Goal: Book appointment/travel/reservation

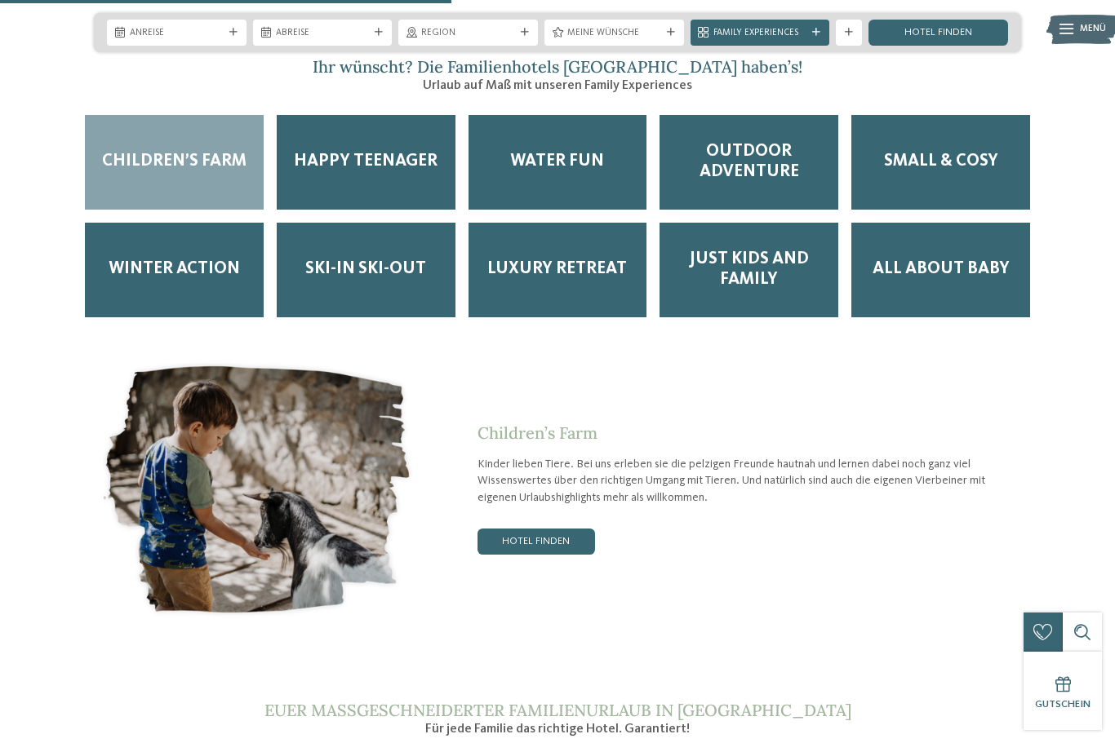
scroll to position [2384, 0]
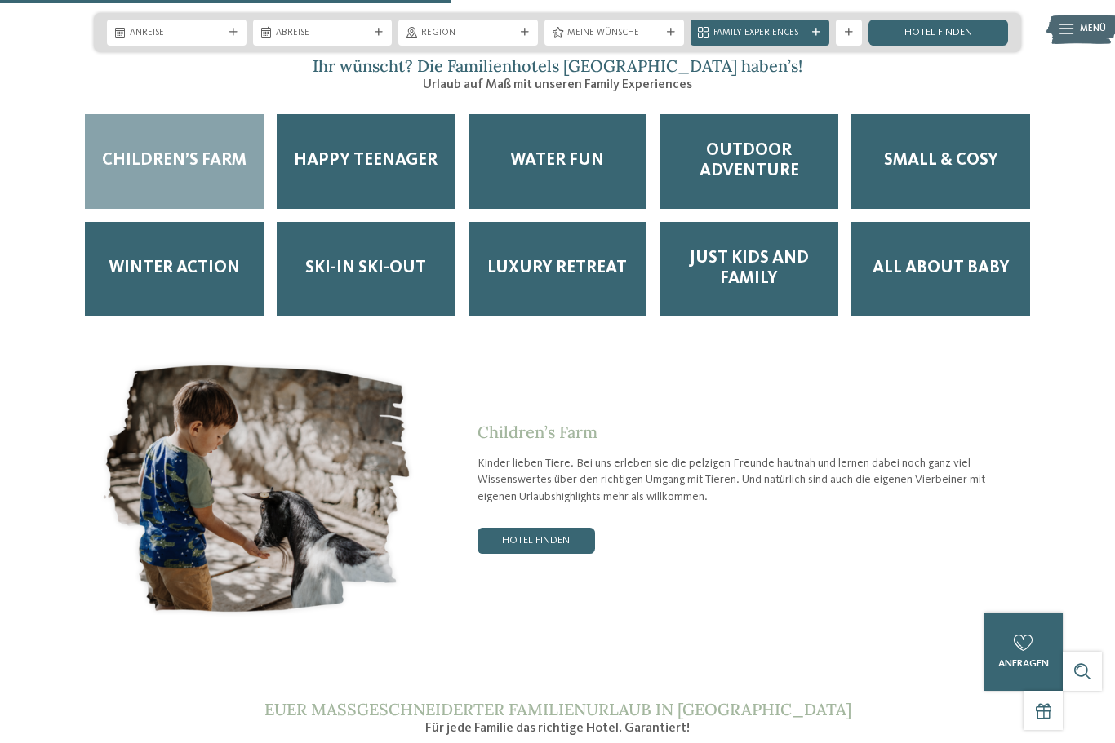
click at [381, 174] on div "Happy Teenager" at bounding box center [366, 161] width 179 height 95
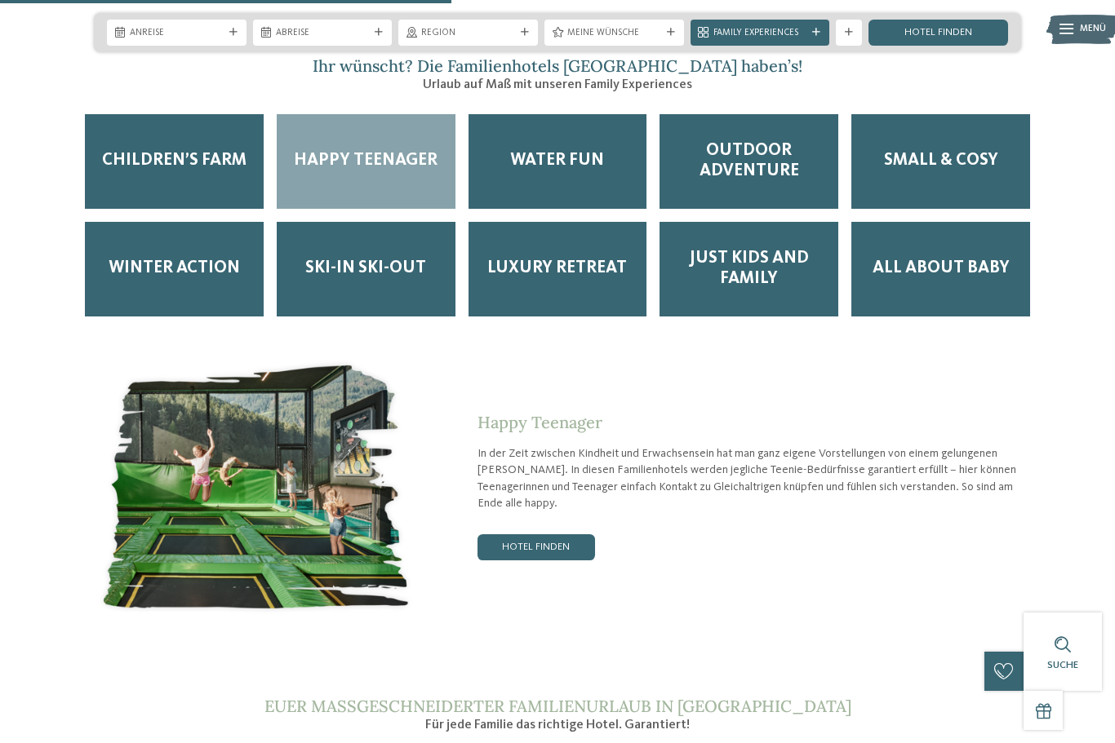
click at [543, 548] on link "Hotel finden" at bounding box center [536, 547] width 118 height 26
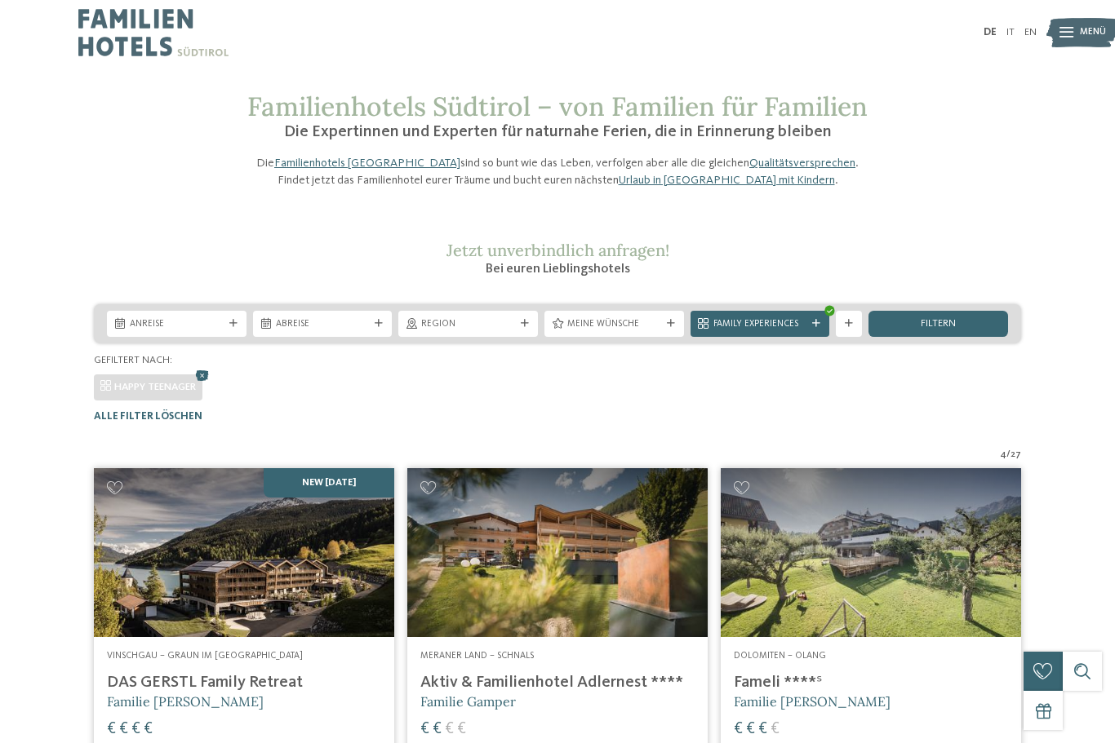
click at [525, 337] on div "Region" at bounding box center [468, 324] width 140 height 26
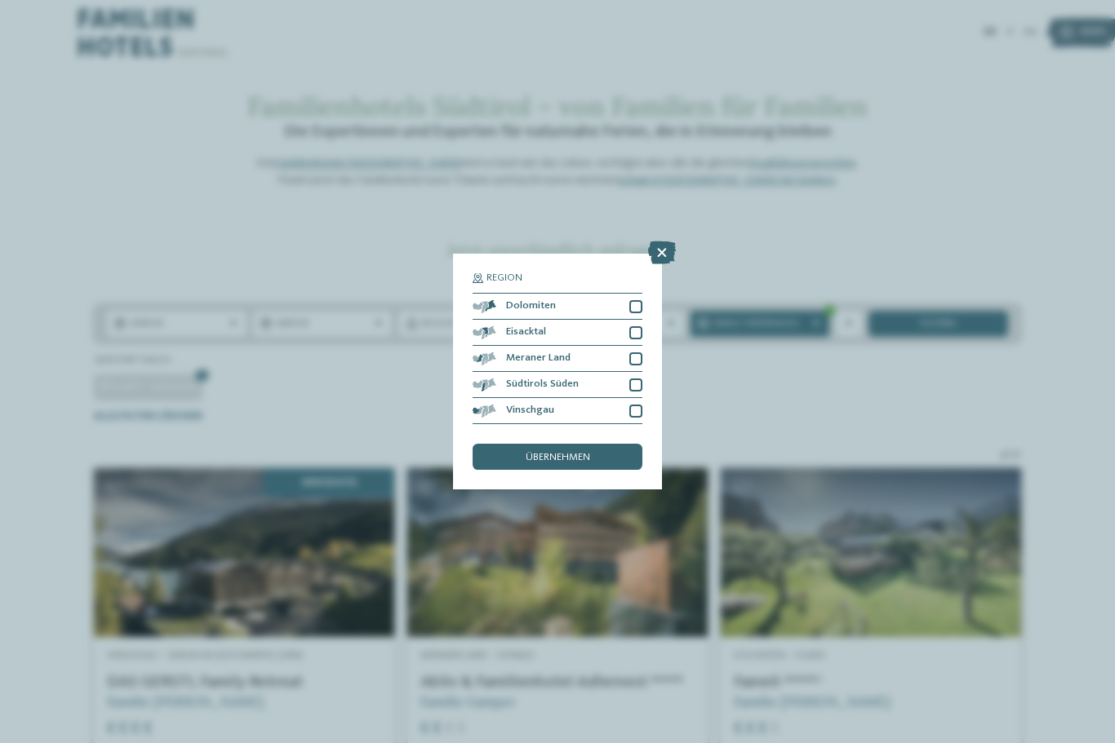
click at [638, 300] on div at bounding box center [635, 306] width 13 height 13
click at [574, 453] on span "übernehmen" at bounding box center [558, 458] width 64 height 11
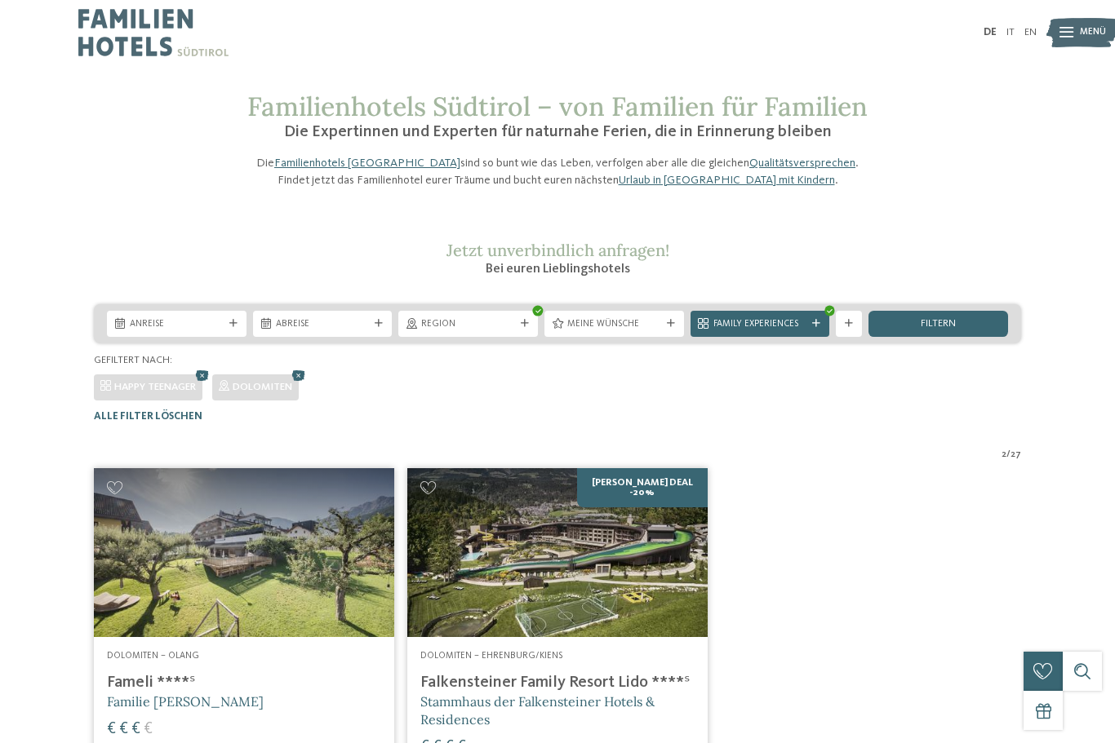
click at [821, 337] on div "Family Experiences" at bounding box center [760, 324] width 140 height 26
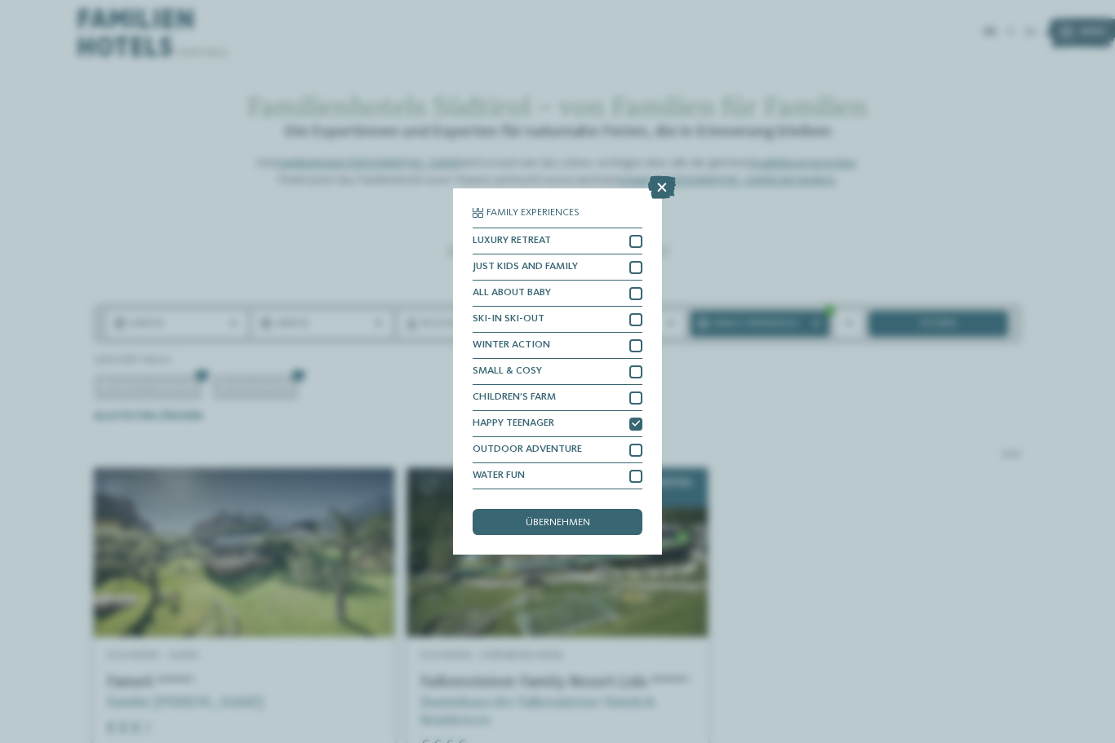
click at [640, 420] on icon at bounding box center [636, 424] width 8 height 8
click at [641, 366] on div at bounding box center [635, 372] width 13 height 13
click at [640, 313] on div at bounding box center [635, 319] width 13 height 13
click at [641, 235] on div at bounding box center [635, 241] width 13 height 13
click at [637, 470] on div at bounding box center [635, 476] width 13 height 13
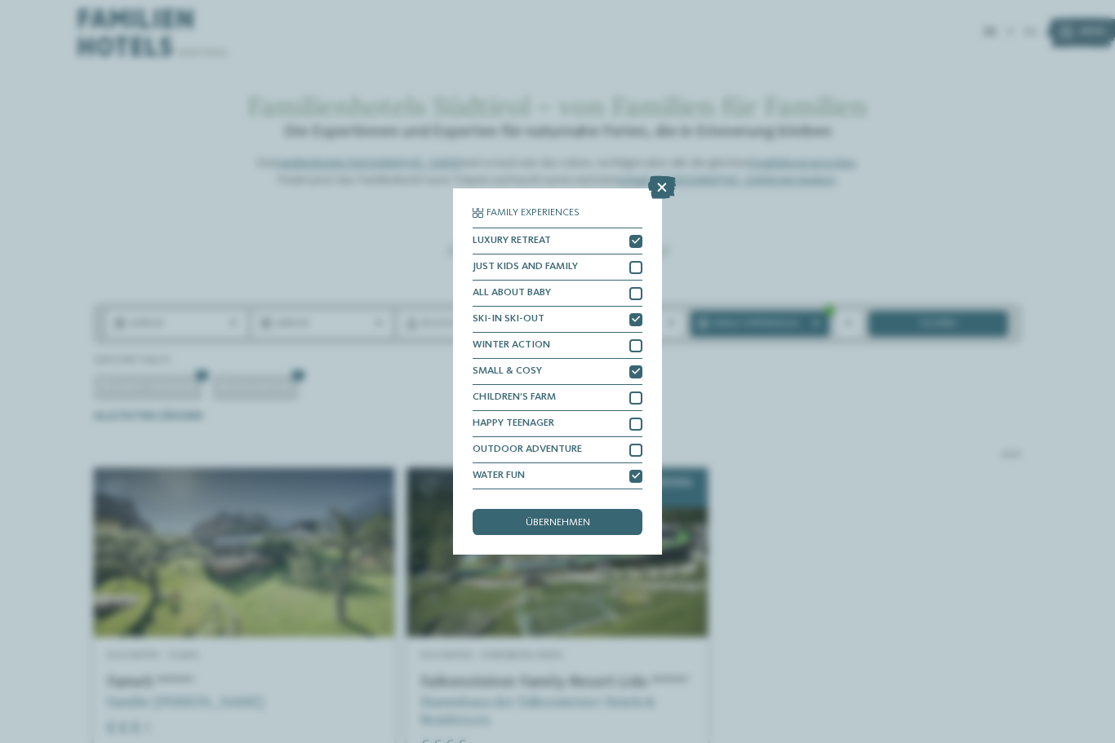
click at [582, 518] on span "übernehmen" at bounding box center [558, 523] width 64 height 11
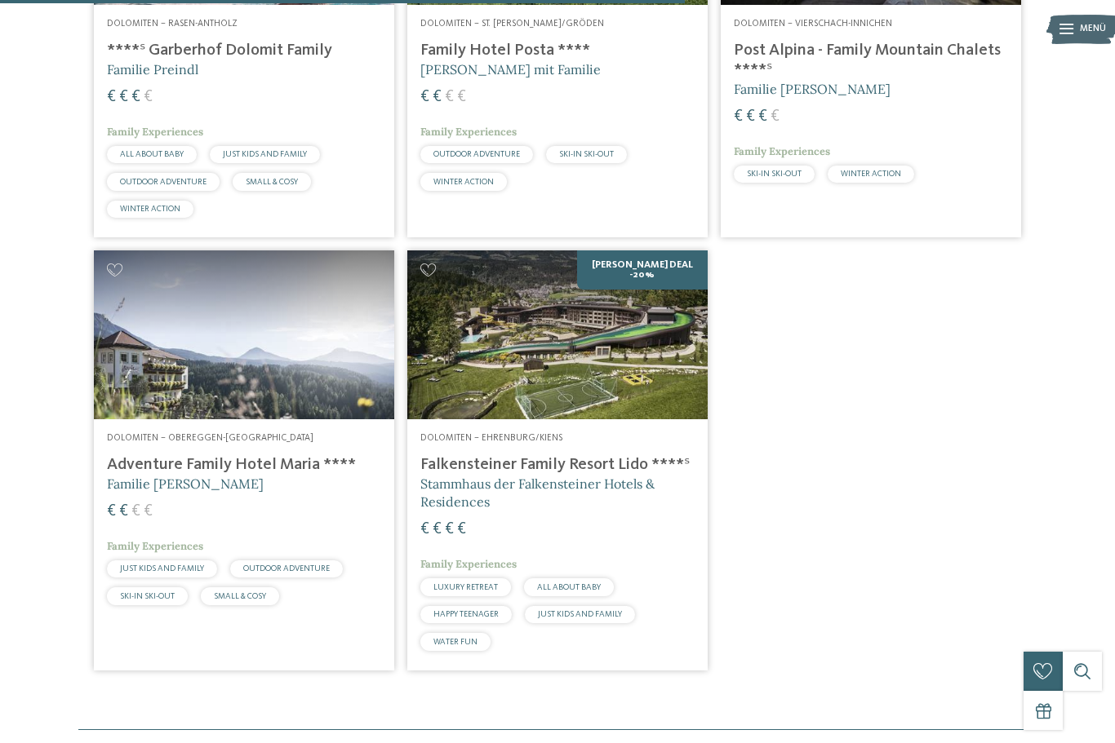
scroll to position [1067, 0]
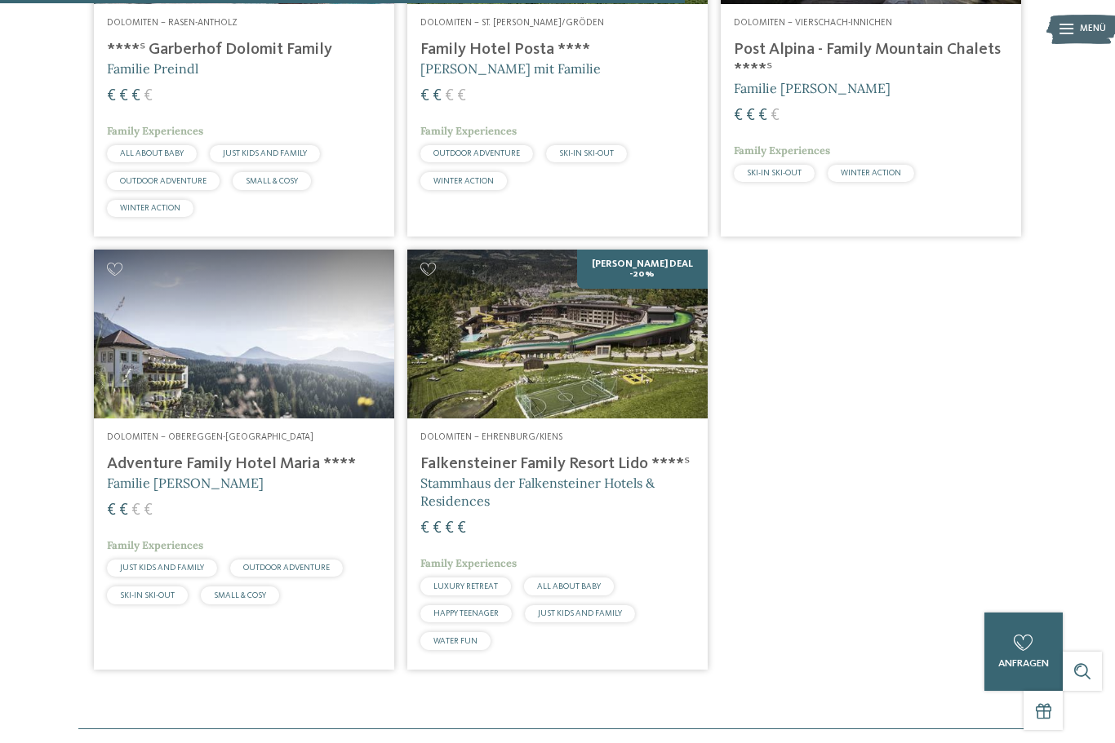
click at [283, 401] on img at bounding box center [244, 334] width 300 height 169
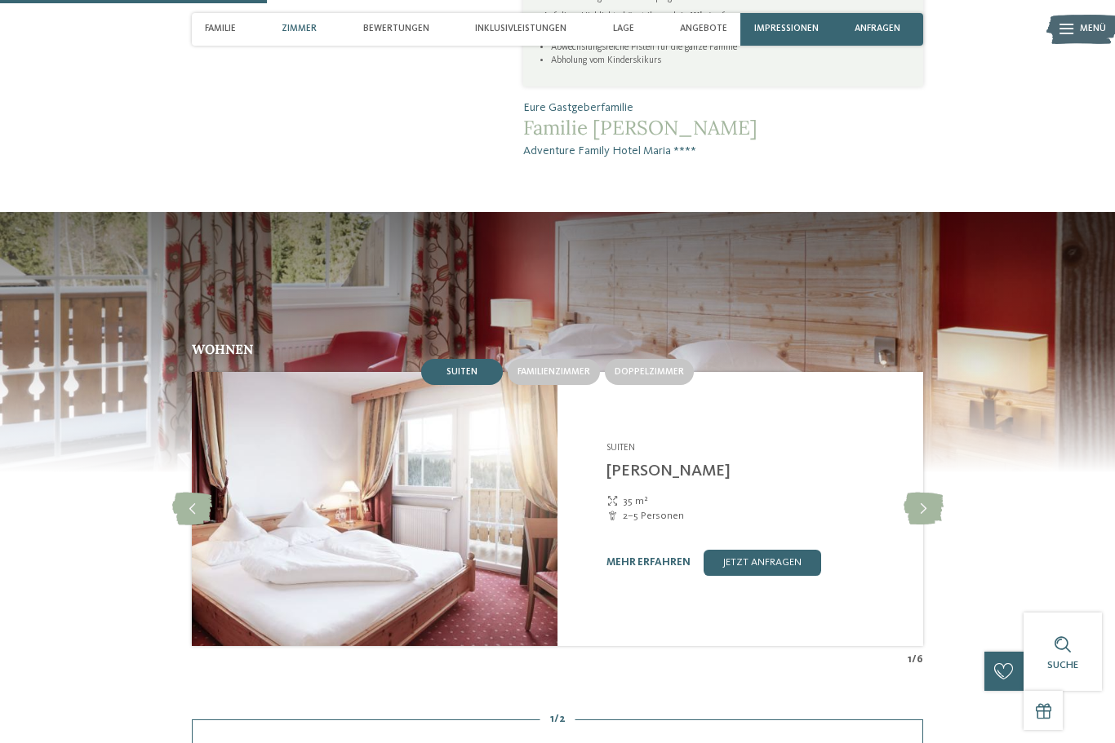
scroll to position [1028, 0]
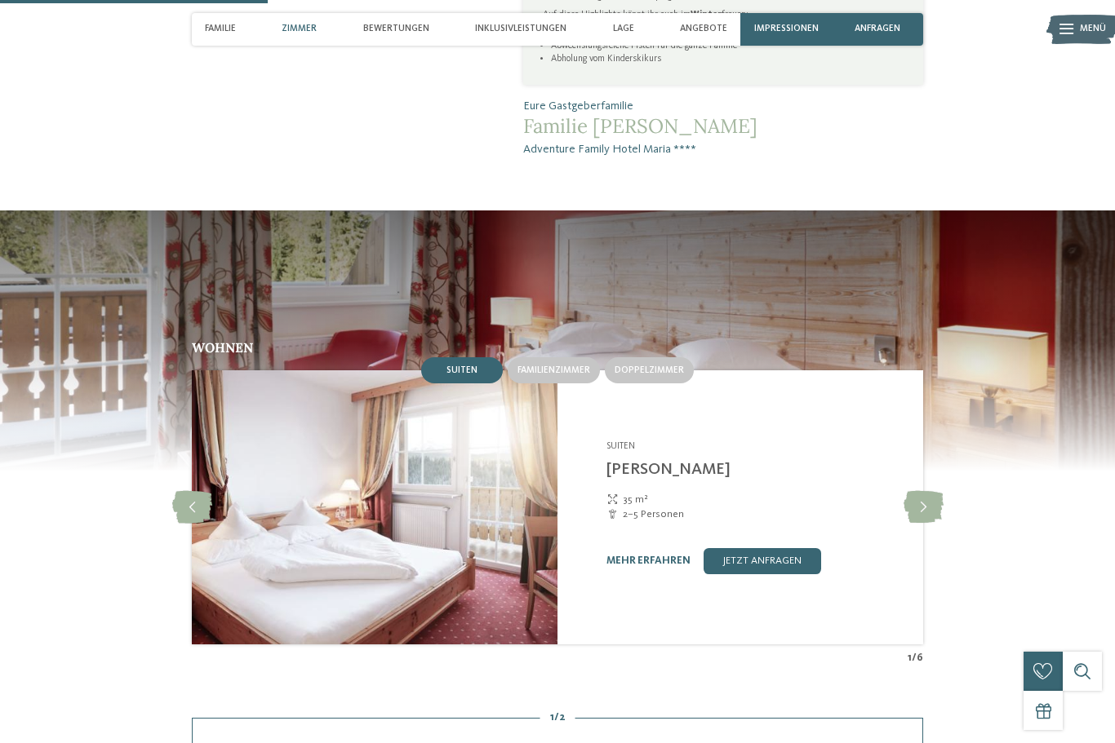
click at [670, 375] on span "Doppelzimmer" at bounding box center [648, 371] width 69 height 10
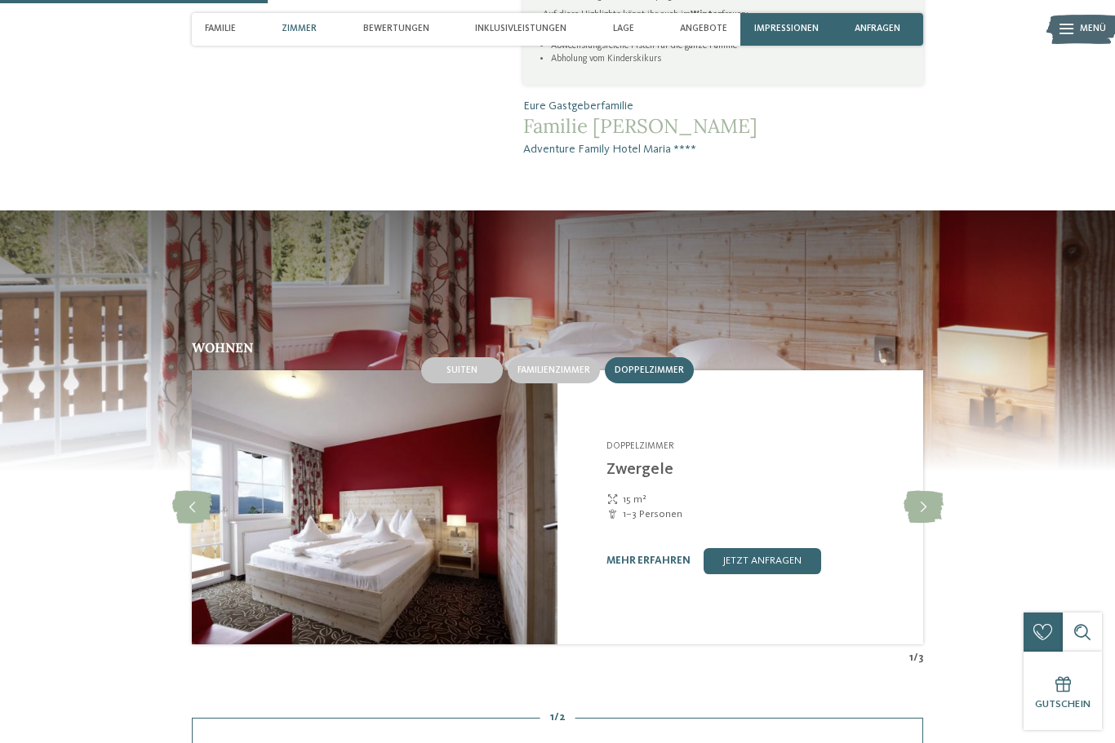
click at [942, 522] on icon at bounding box center [923, 507] width 40 height 33
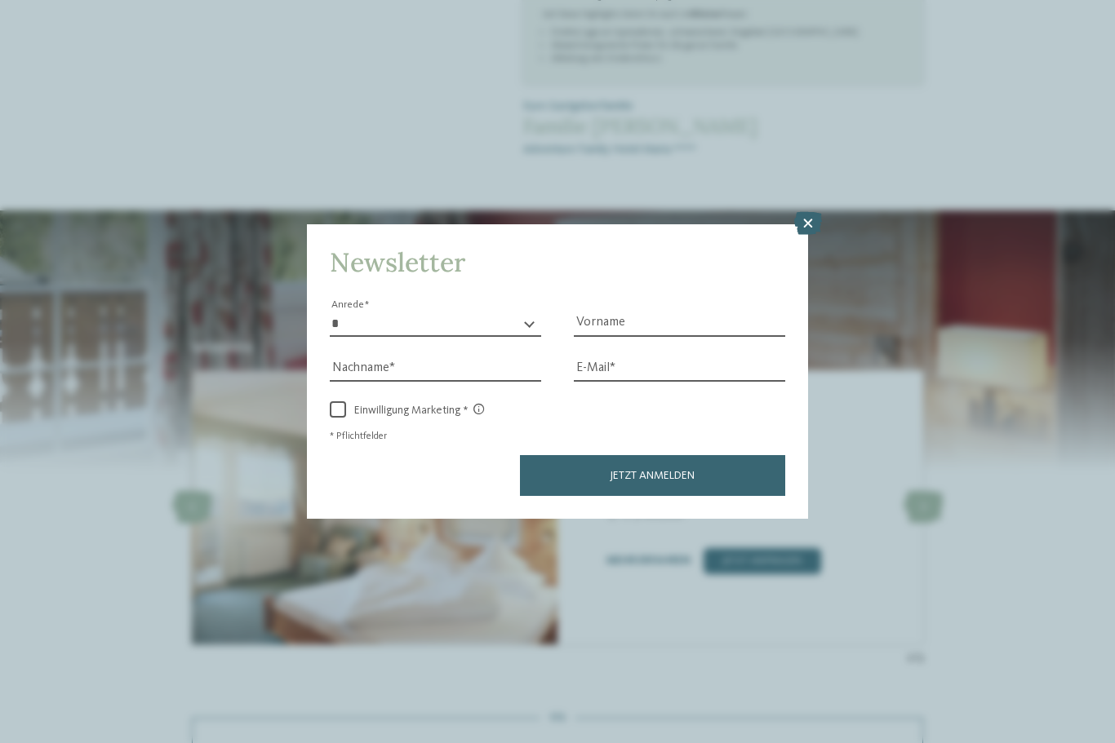
click at [810, 212] on icon at bounding box center [808, 223] width 28 height 23
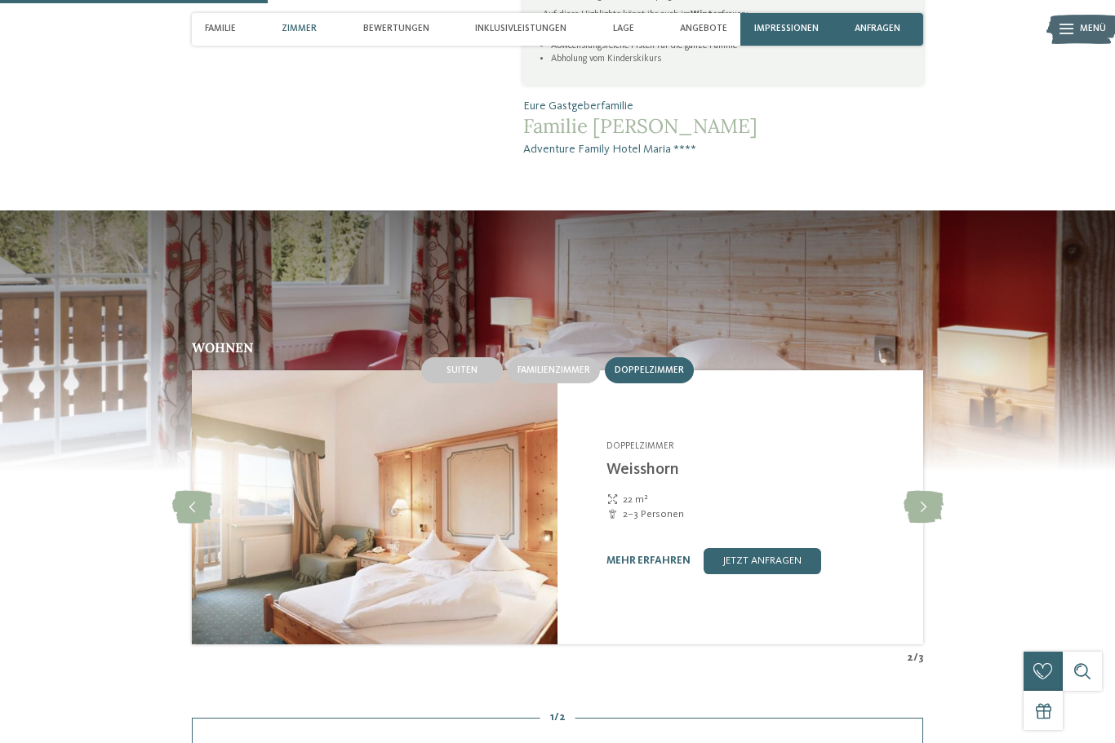
click at [920, 524] on icon at bounding box center [923, 507] width 40 height 33
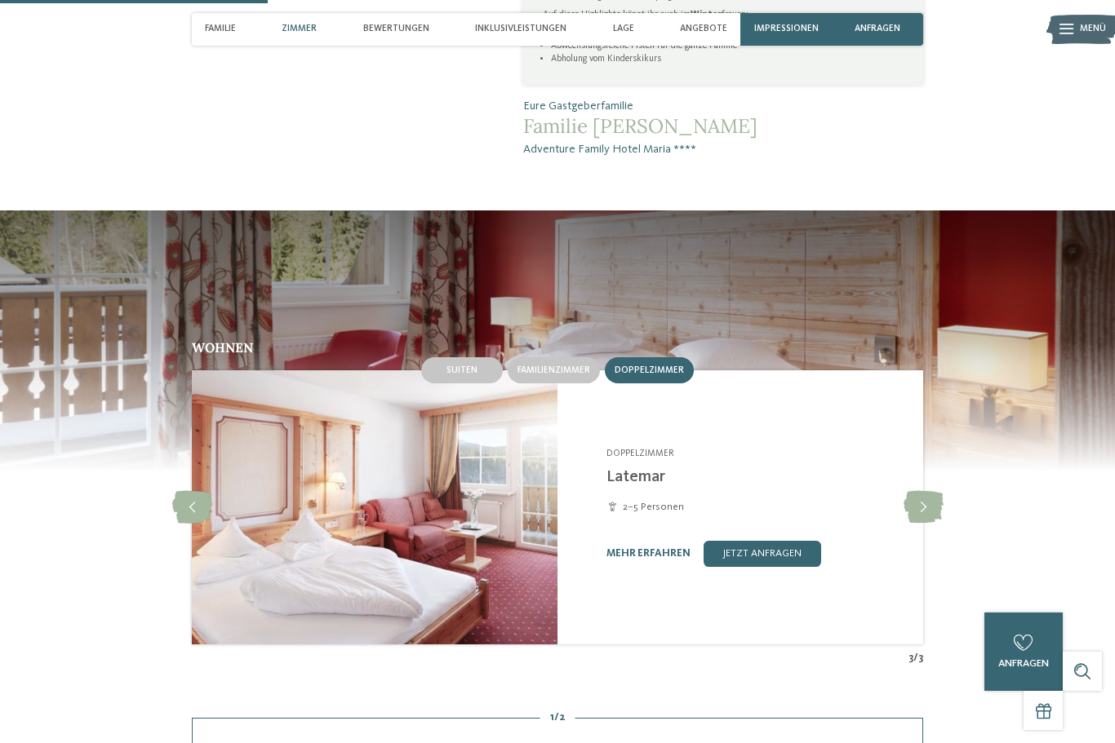
click at [928, 524] on icon at bounding box center [923, 507] width 40 height 33
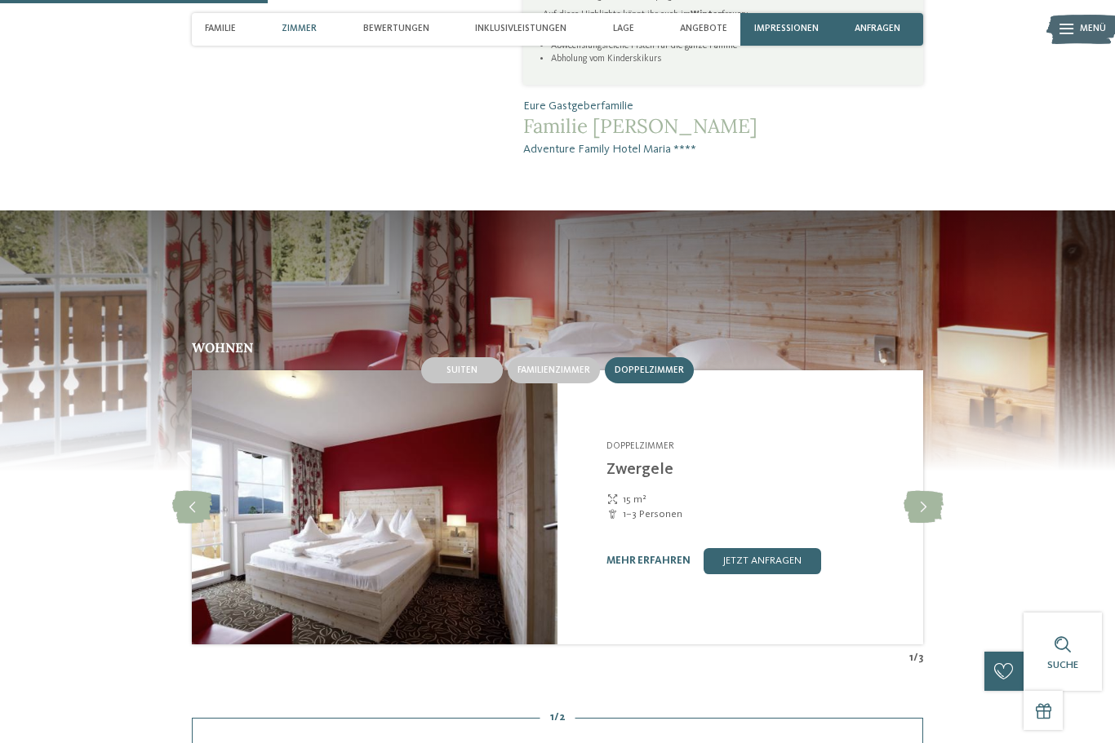
click at [641, 566] on link "mehr erfahren" at bounding box center [648, 561] width 84 height 11
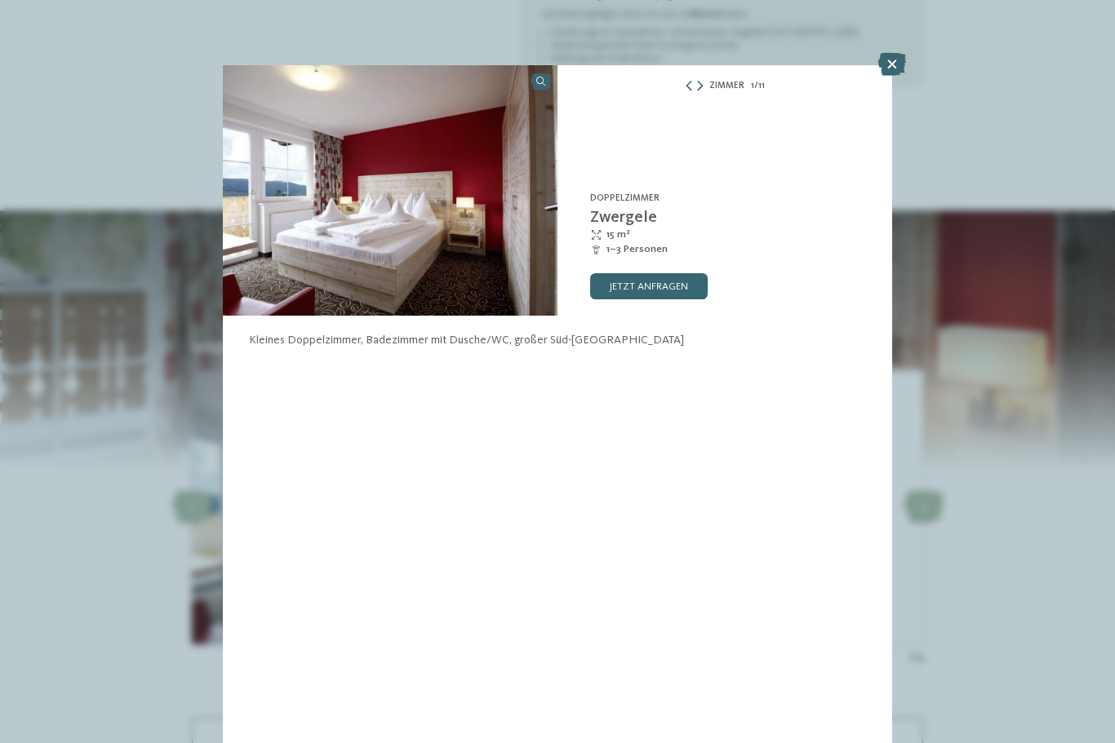
click at [889, 57] on icon at bounding box center [892, 64] width 28 height 23
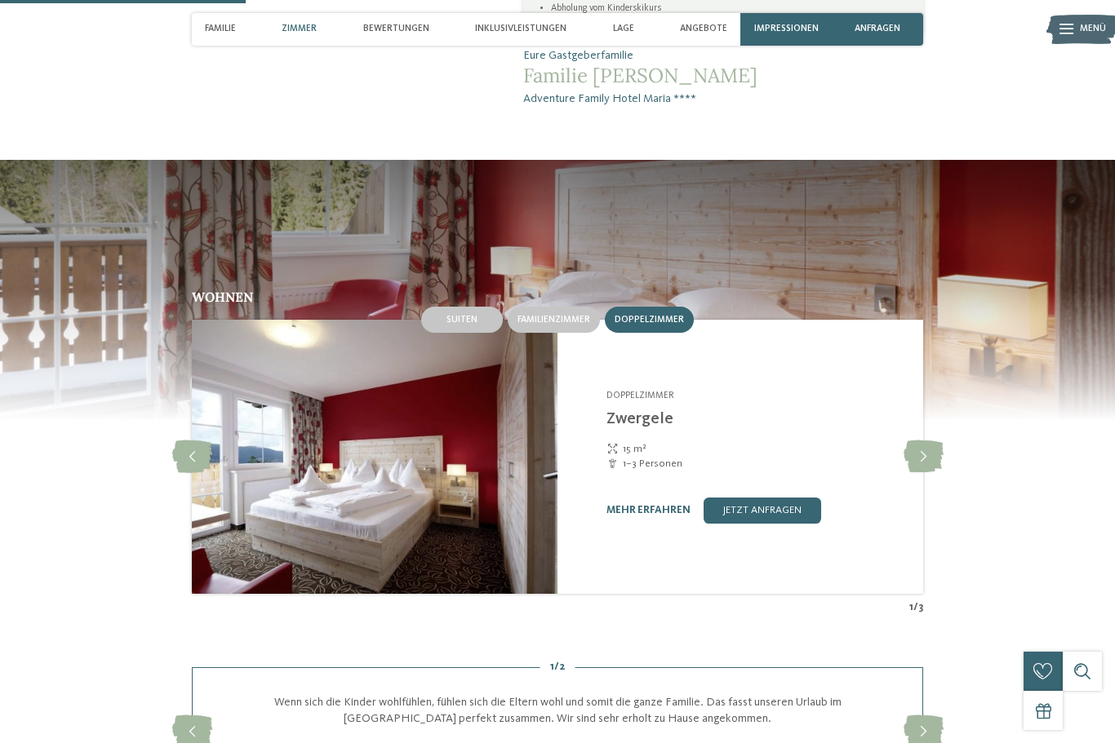
scroll to position [1099, 0]
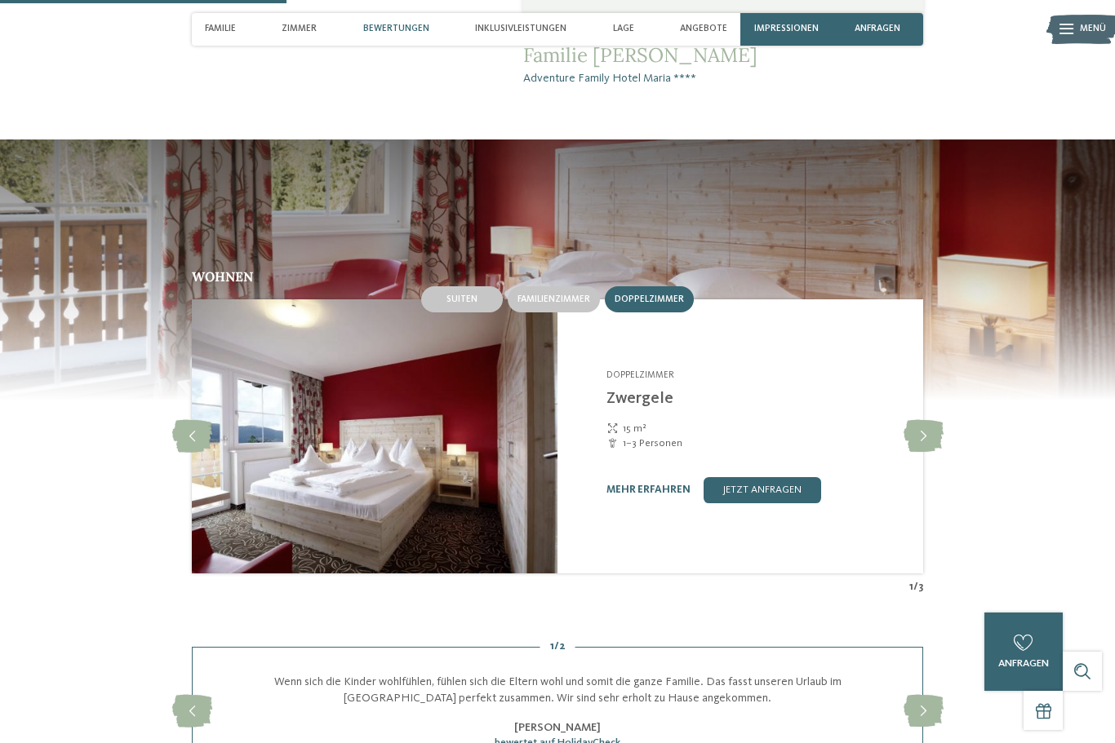
click at [932, 453] on icon at bounding box center [923, 436] width 40 height 33
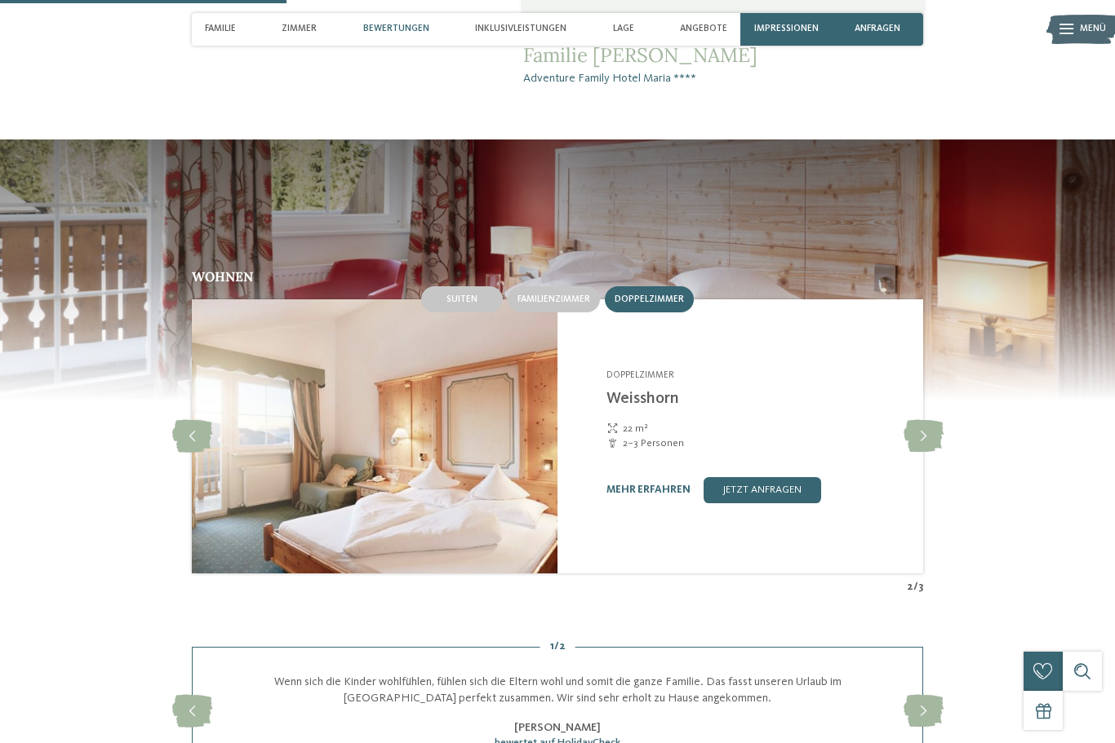
click at [648, 495] on link "mehr erfahren" at bounding box center [648, 490] width 84 height 11
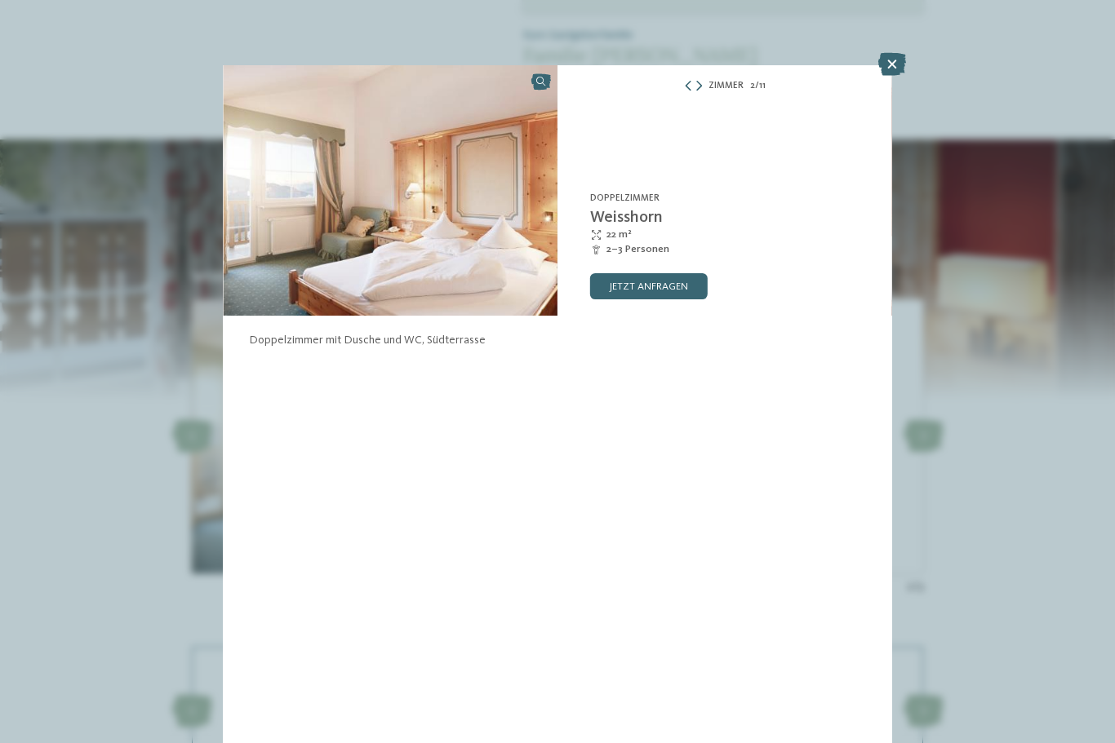
click at [896, 60] on icon at bounding box center [892, 64] width 28 height 23
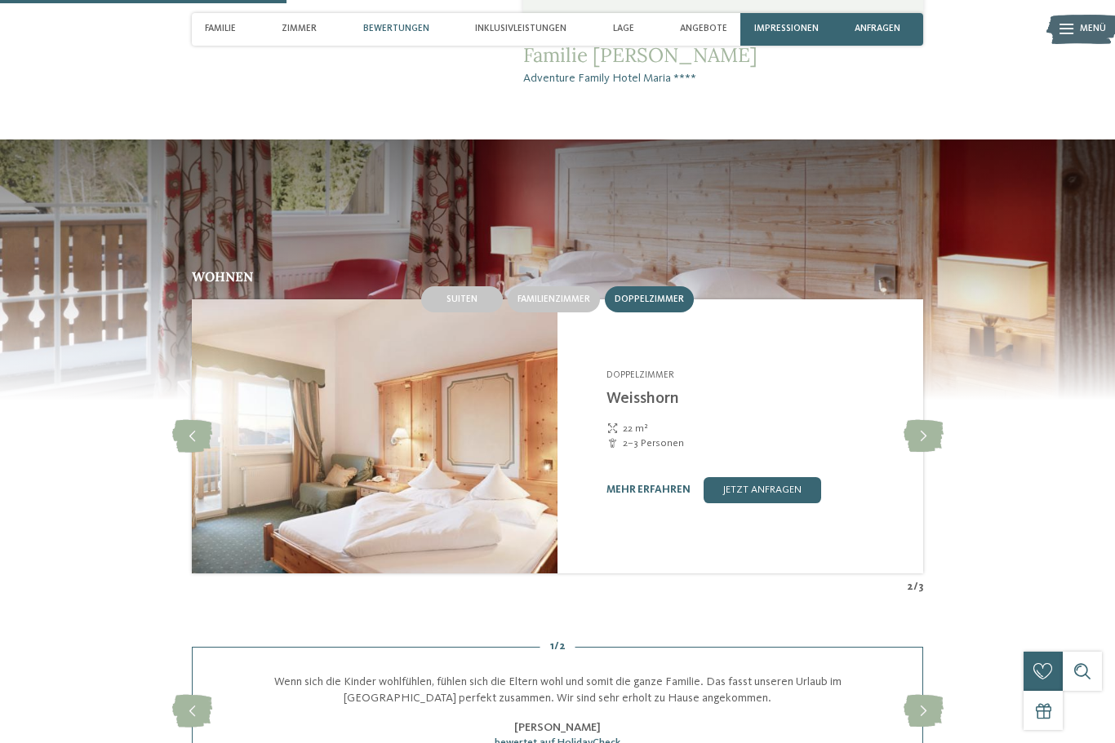
click at [925, 453] on icon at bounding box center [923, 436] width 40 height 33
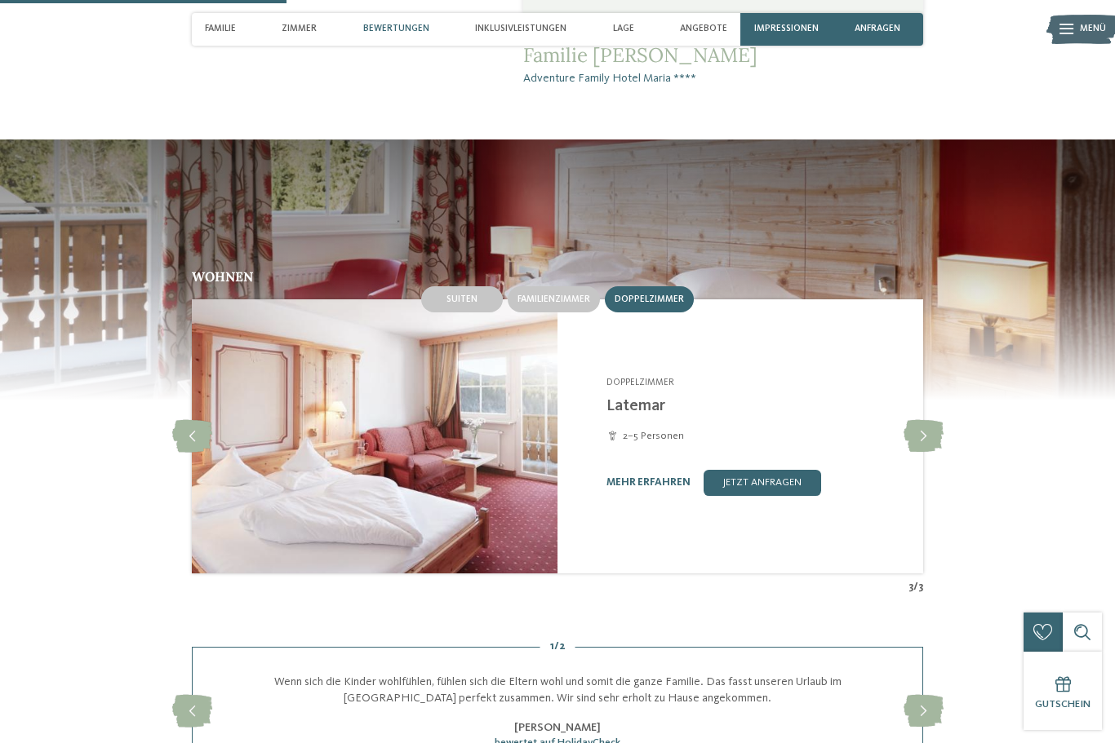
click at [650, 488] on link "mehr erfahren" at bounding box center [648, 482] width 84 height 11
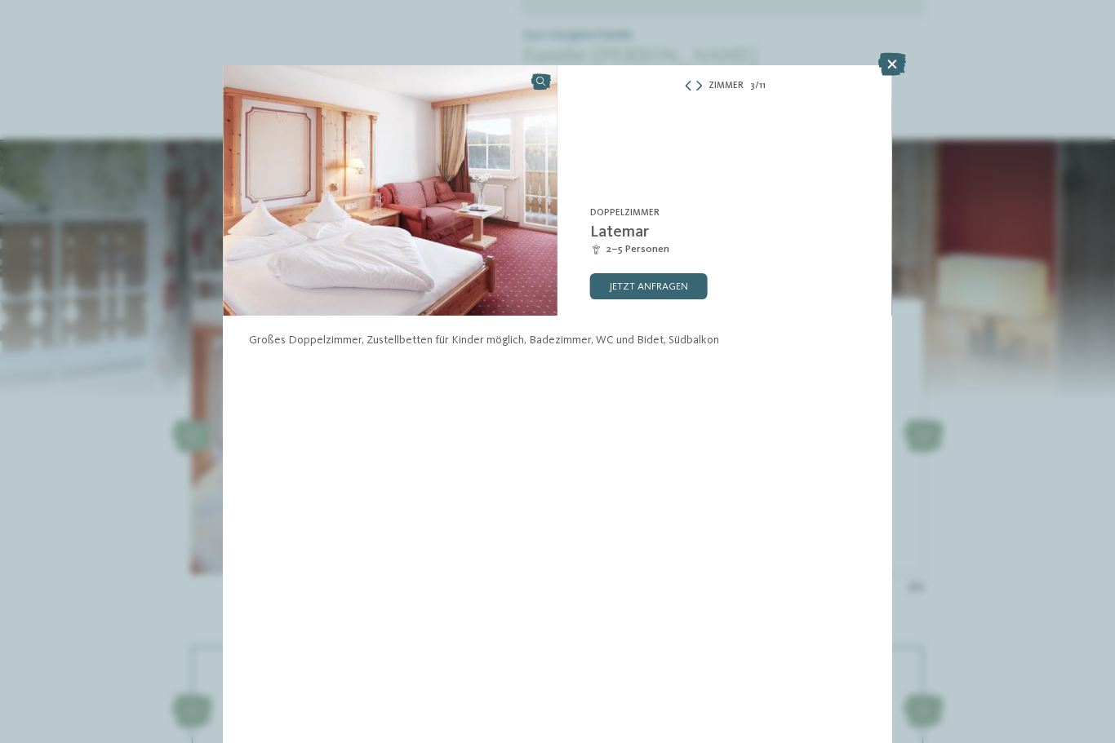
click at [894, 62] on icon at bounding box center [892, 64] width 28 height 23
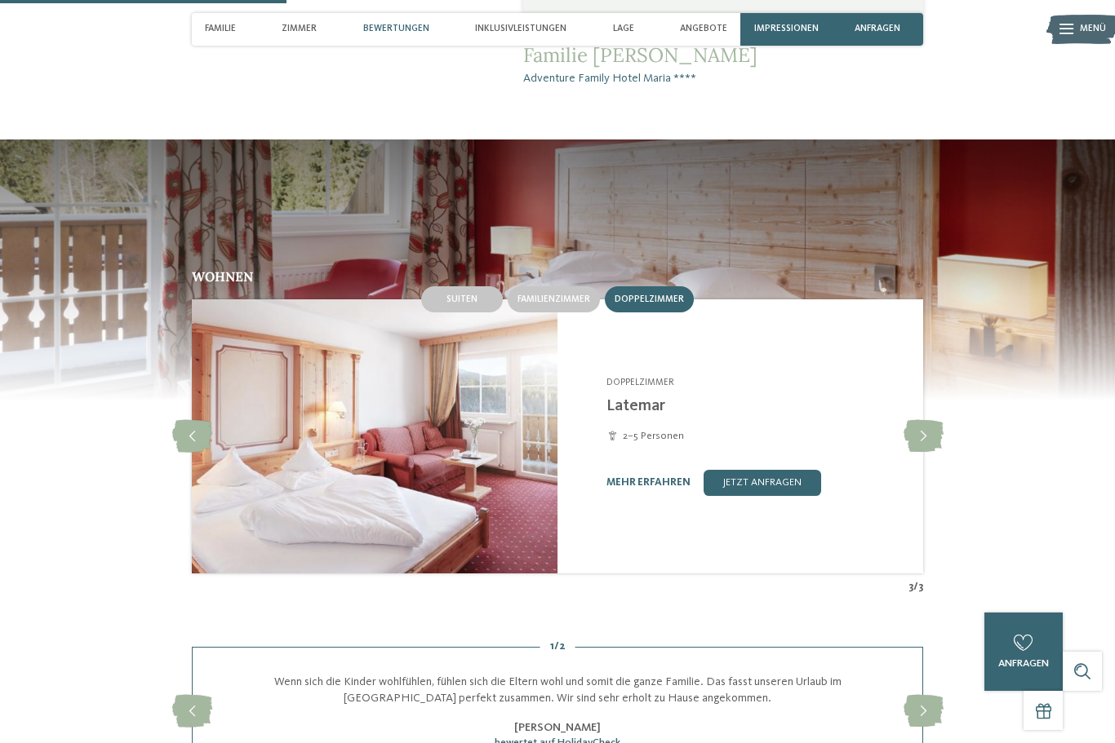
click at [934, 518] on div "Wohnen Suiten Familienzimmer Doppelzimmer slide" at bounding box center [557, 432] width 888 height 325
click at [925, 449] on icon at bounding box center [923, 436] width 40 height 33
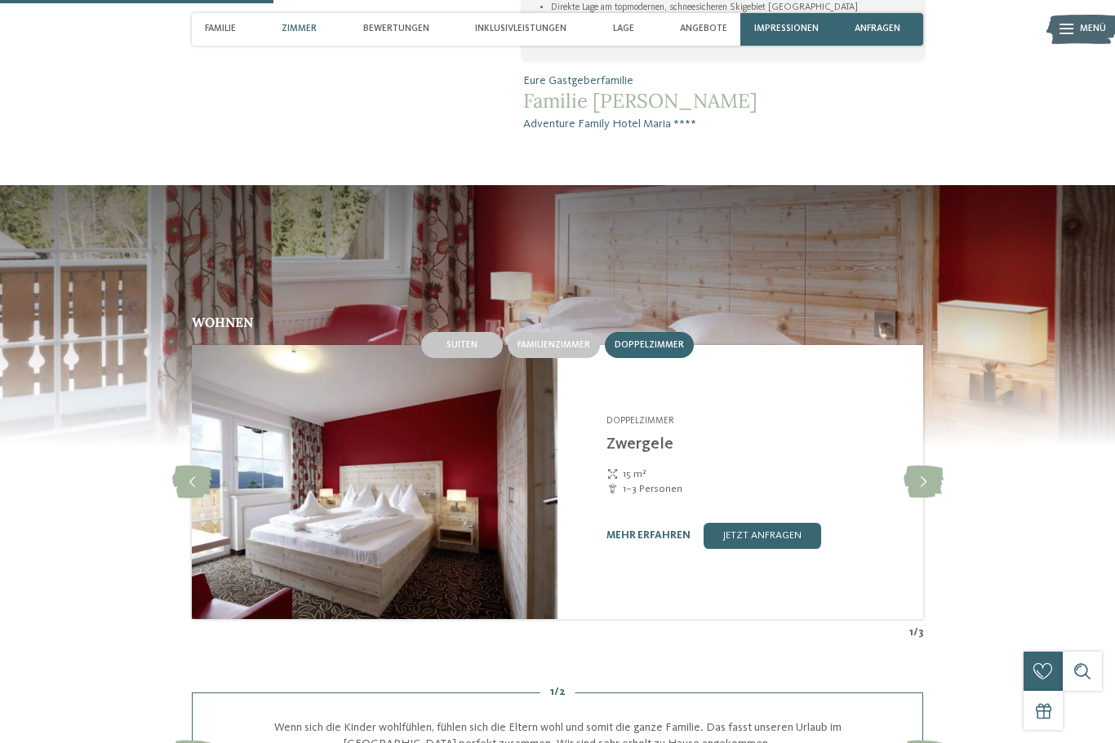
scroll to position [1057, 0]
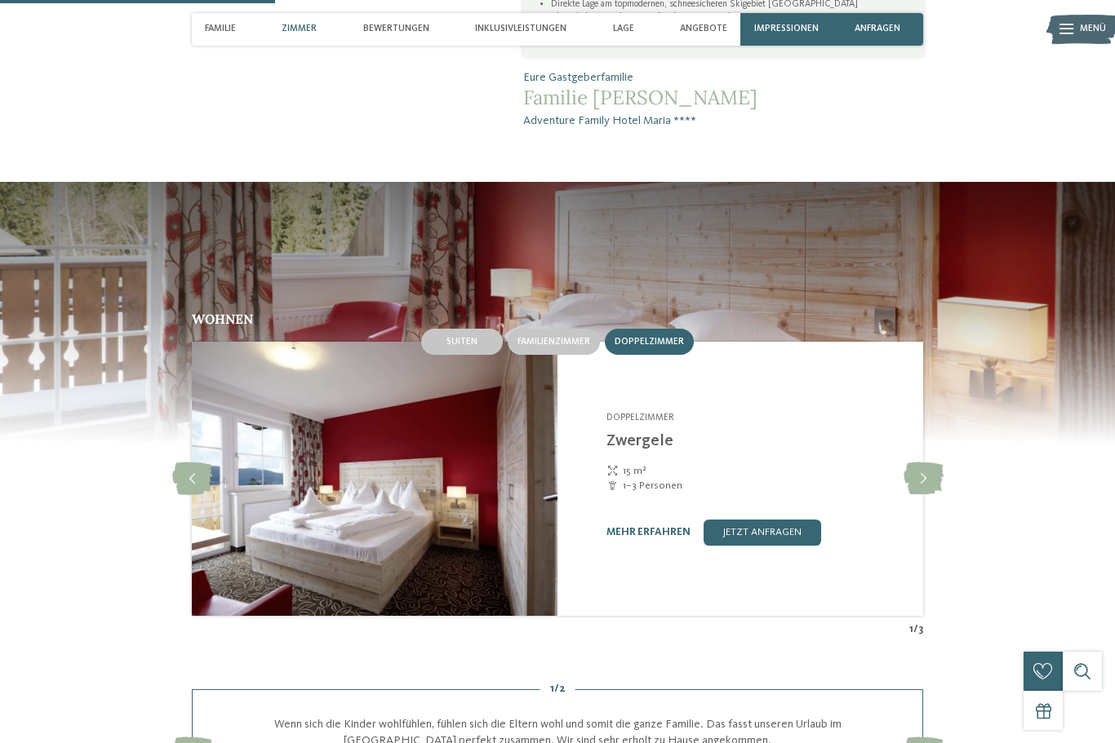
click at [651, 538] on link "mehr erfahren" at bounding box center [648, 532] width 84 height 11
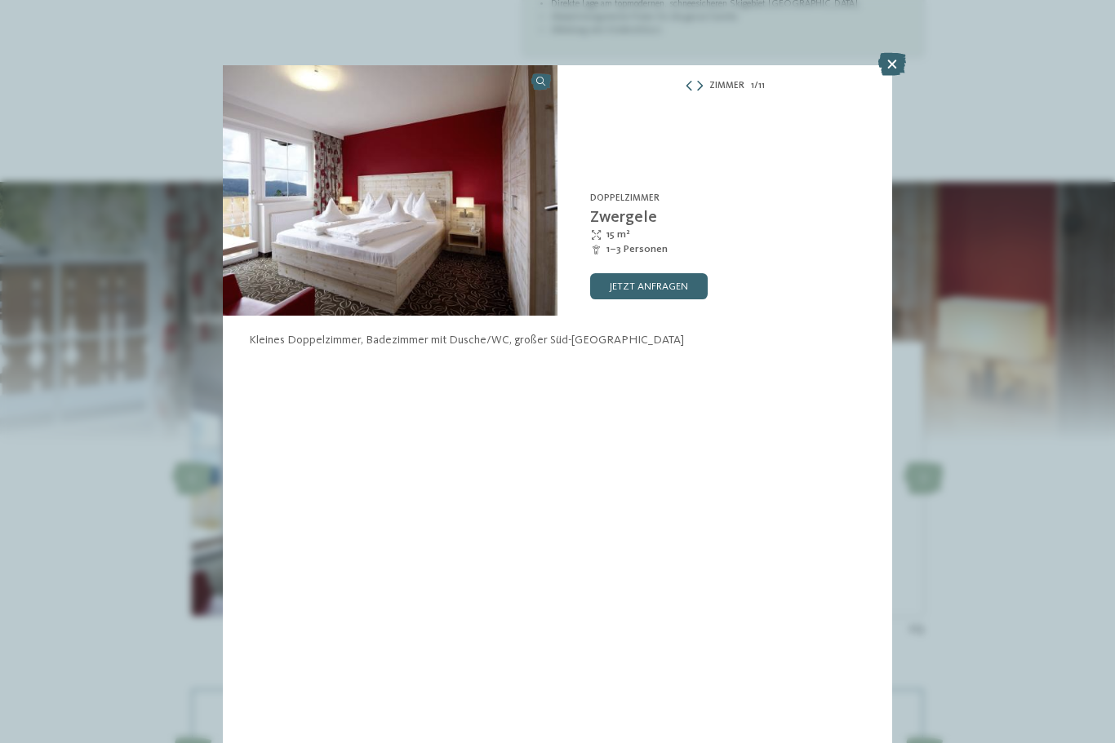
click at [895, 71] on icon at bounding box center [892, 64] width 28 height 23
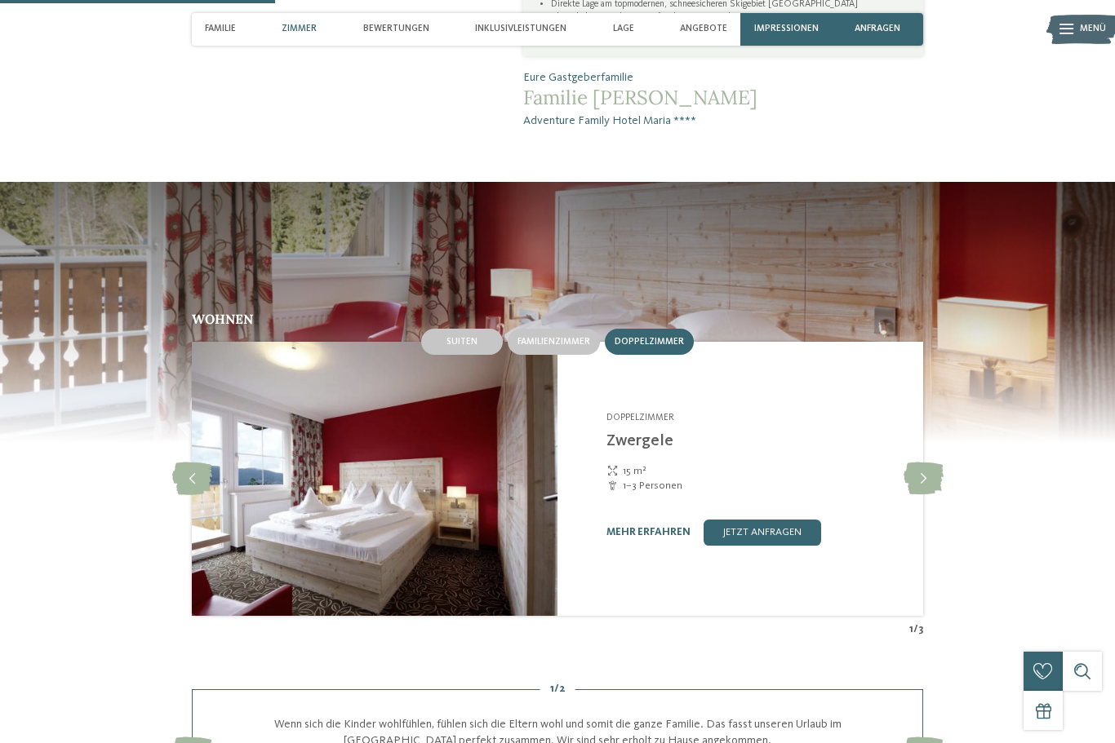
click at [468, 347] on span "Suiten" at bounding box center [461, 342] width 31 height 10
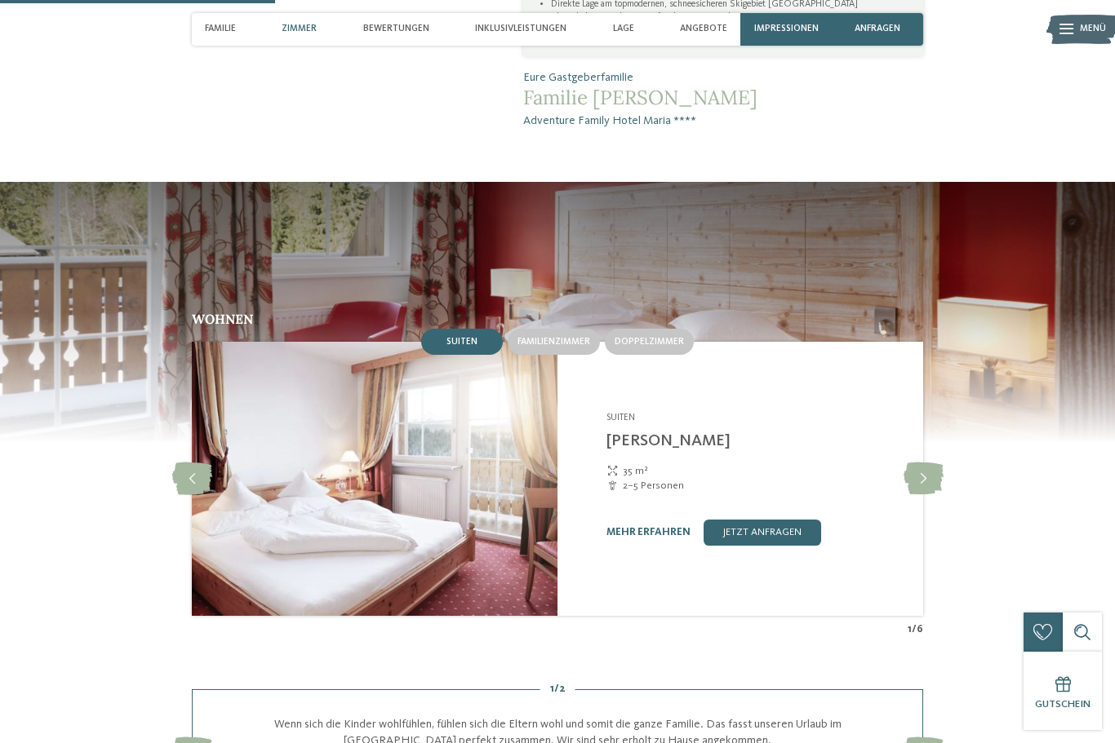
click at [470, 347] on span "Suiten" at bounding box center [461, 342] width 31 height 10
click at [653, 538] on link "mehr erfahren" at bounding box center [648, 532] width 84 height 11
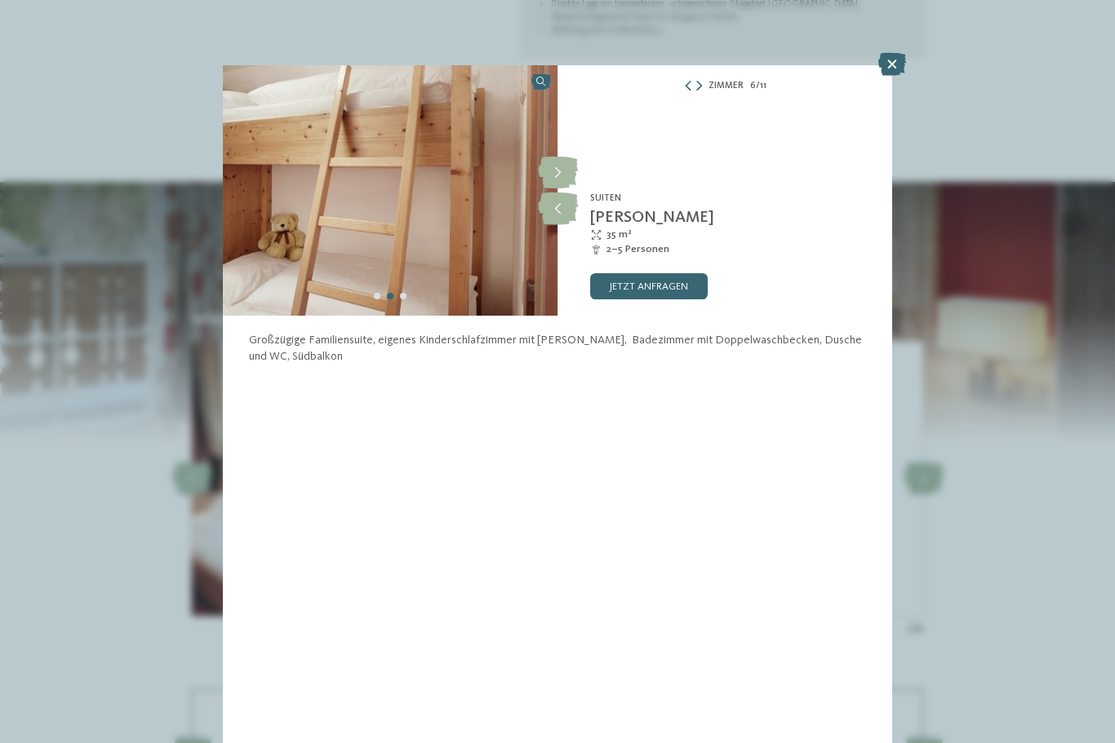
click at [557, 168] on icon at bounding box center [558, 173] width 40 height 33
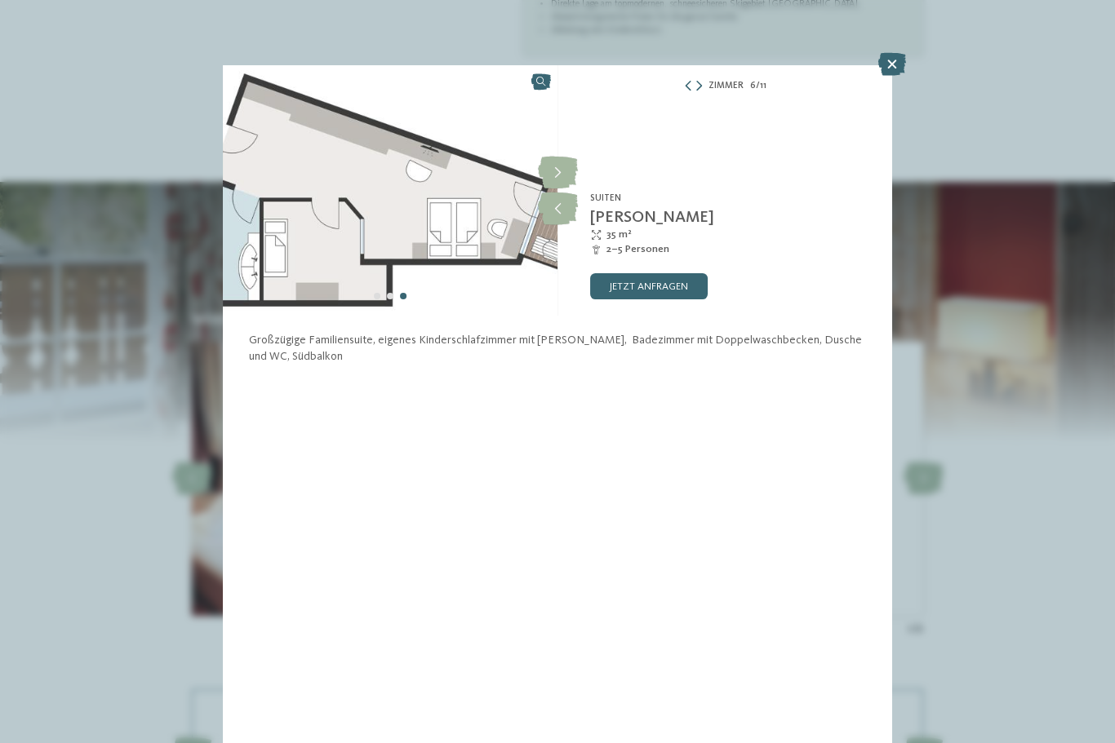
click at [565, 168] on icon at bounding box center [558, 173] width 40 height 33
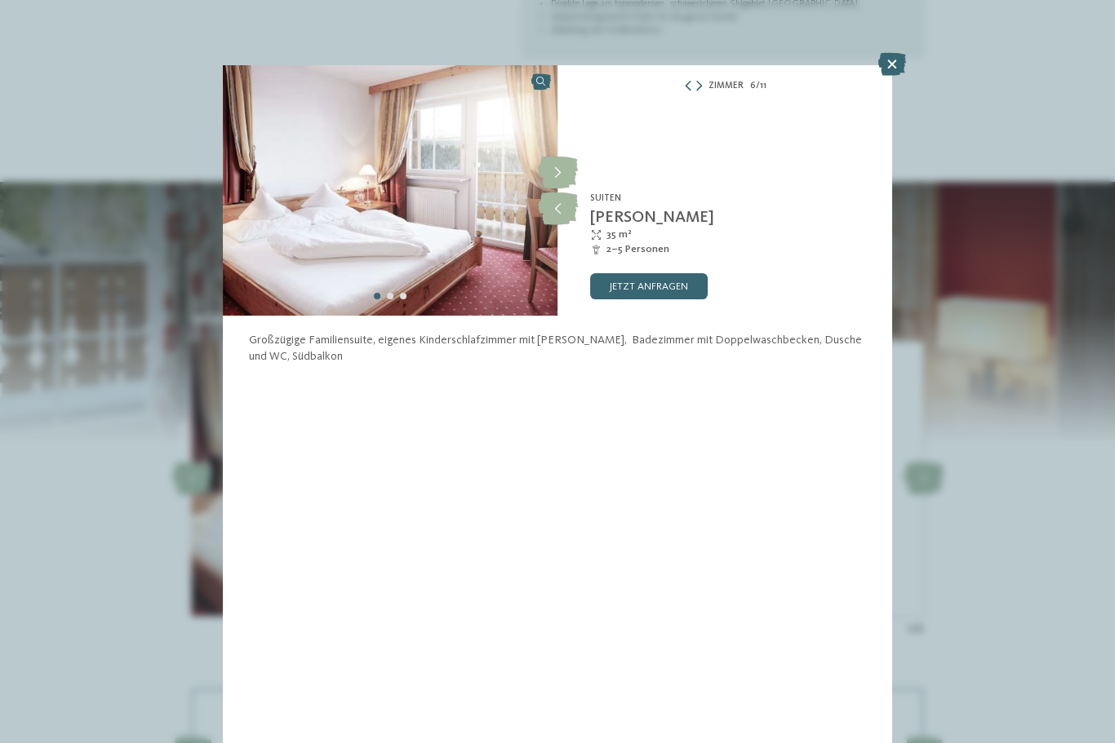
click at [562, 162] on icon at bounding box center [558, 173] width 40 height 33
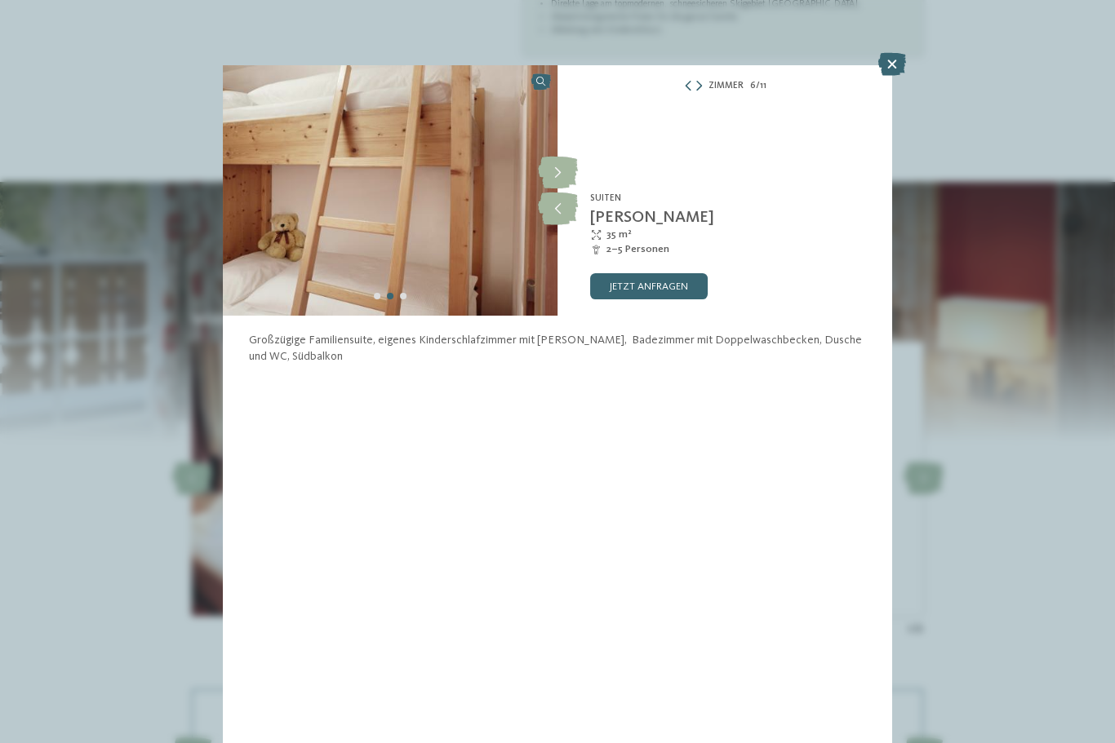
click at [570, 162] on icon at bounding box center [558, 173] width 40 height 33
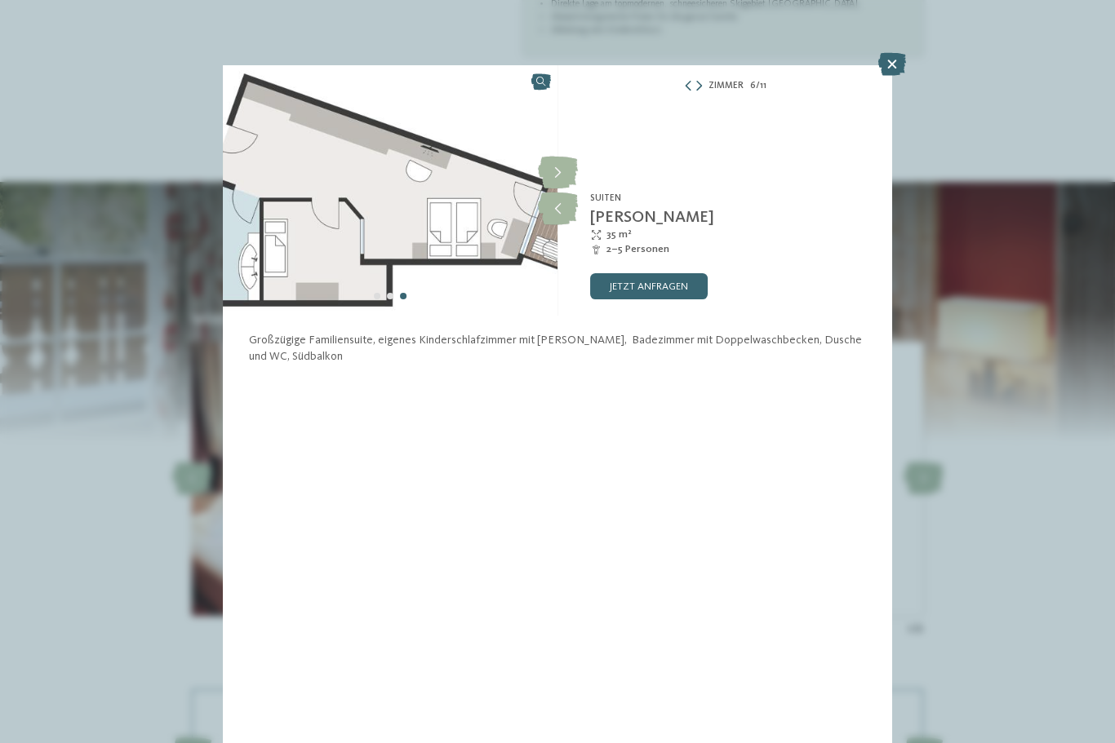
click at [556, 211] on icon at bounding box center [558, 209] width 40 height 33
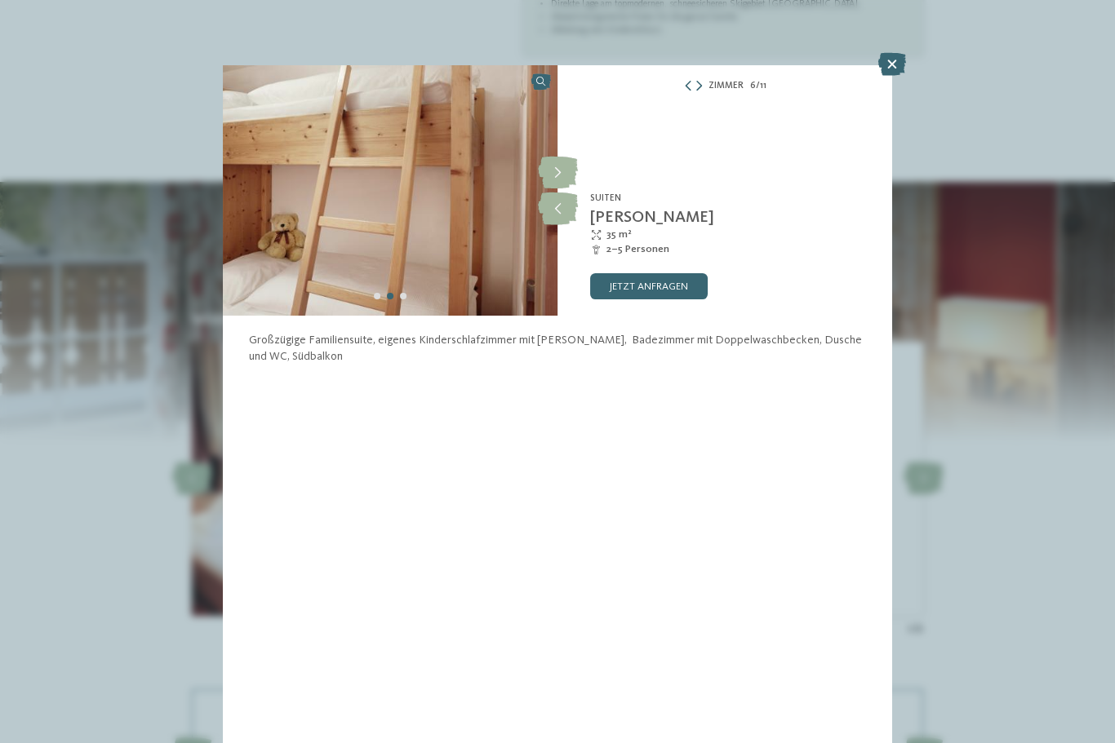
click at [894, 63] on icon at bounding box center [892, 64] width 28 height 23
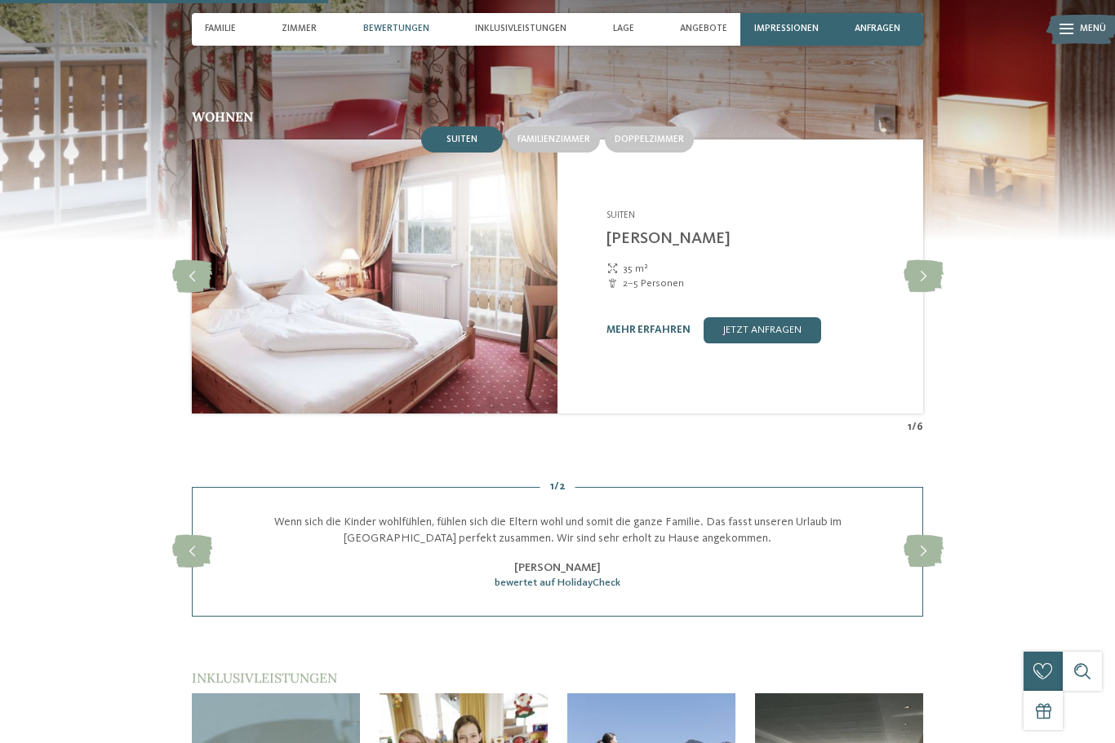
scroll to position [1262, 0]
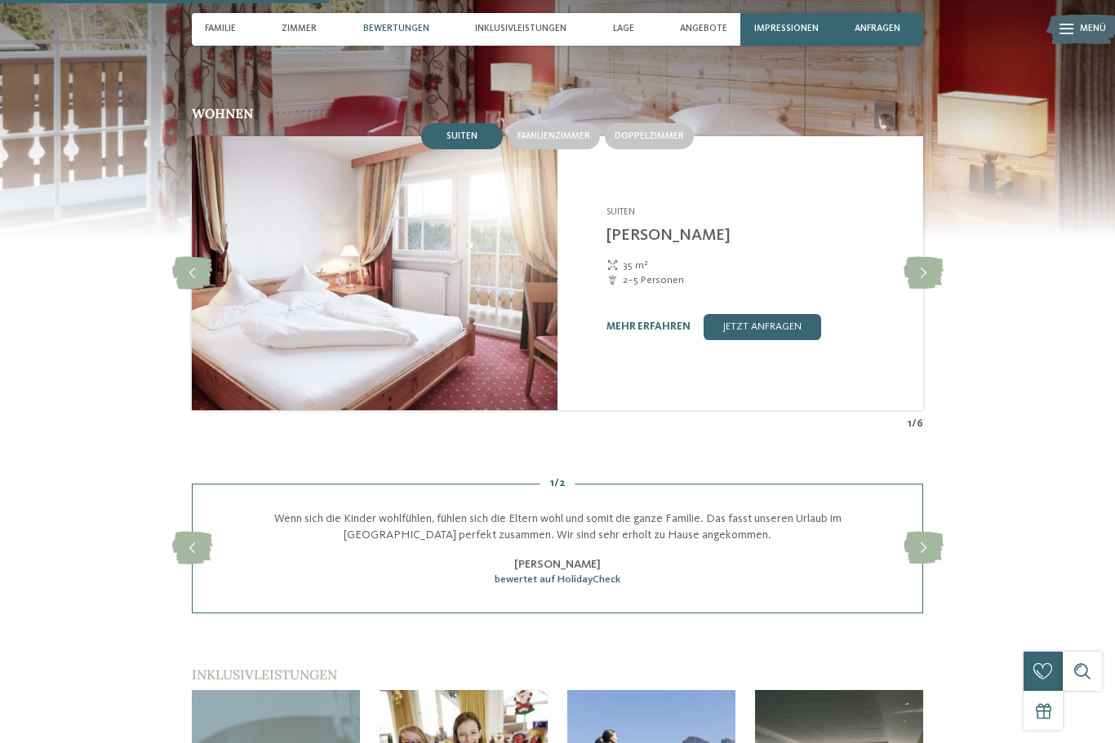
click at [922, 565] on icon at bounding box center [923, 548] width 40 height 33
click at [928, 564] on icon at bounding box center [923, 548] width 40 height 33
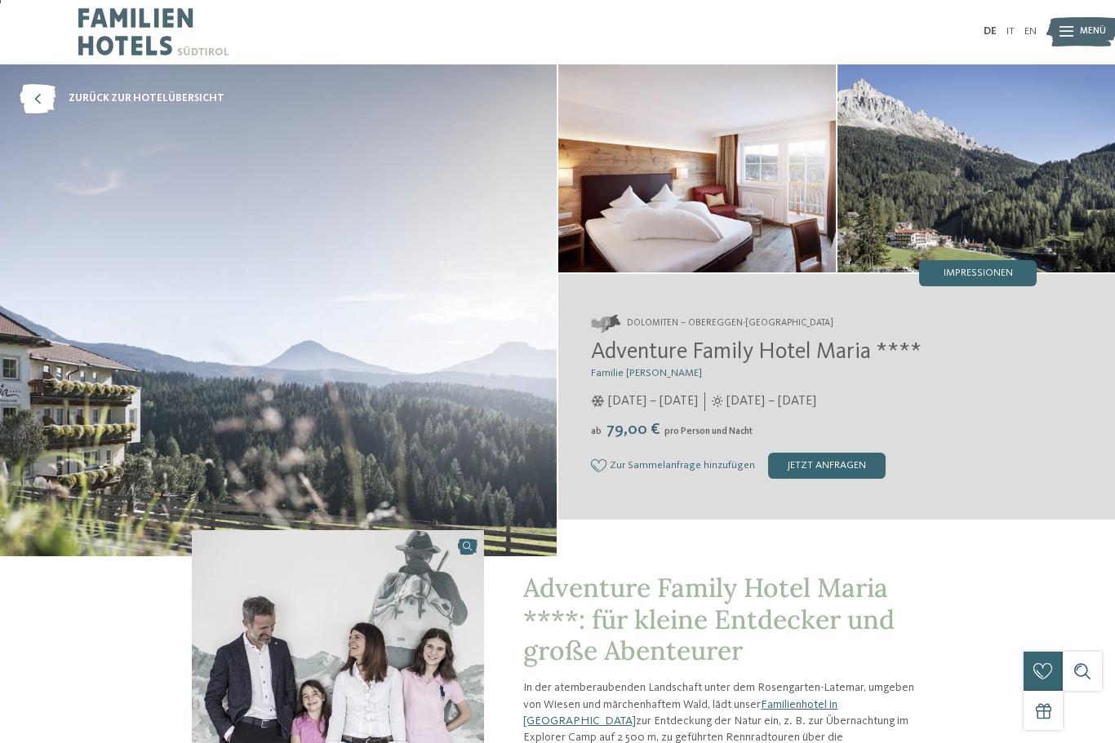
scroll to position [0, 0]
click at [1078, 19] on img at bounding box center [1082, 33] width 72 height 36
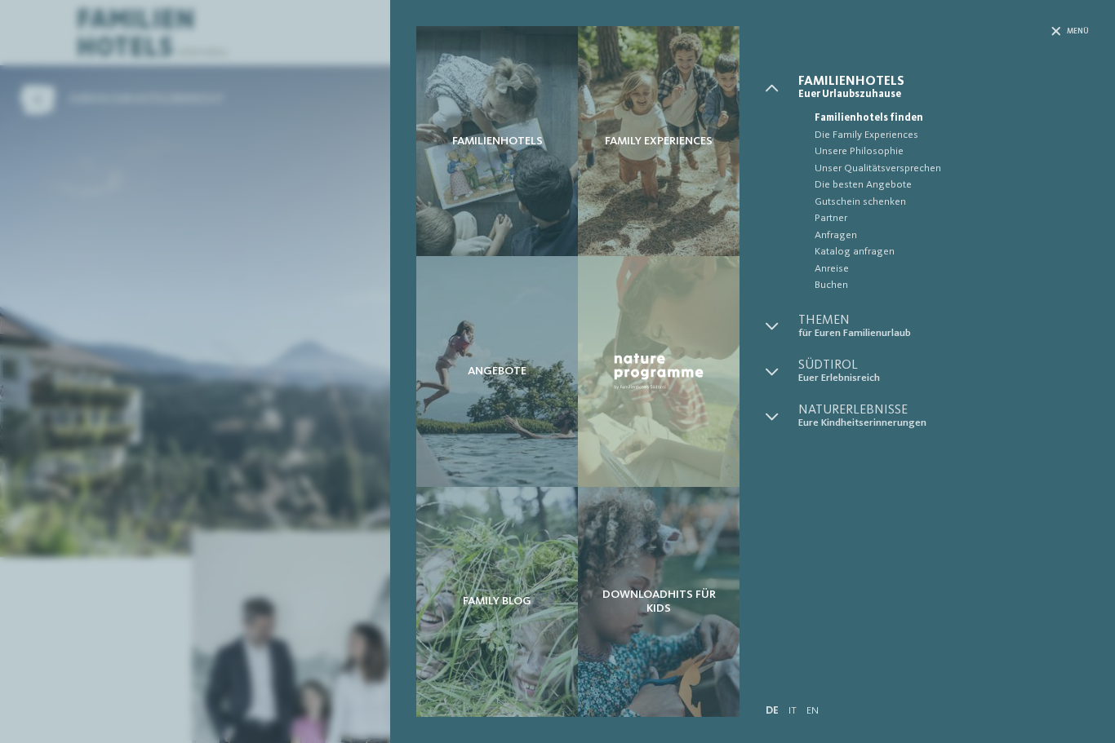
click at [246, 570] on div "Familienhotels Family Experiences Angebote" at bounding box center [557, 371] width 1115 height 743
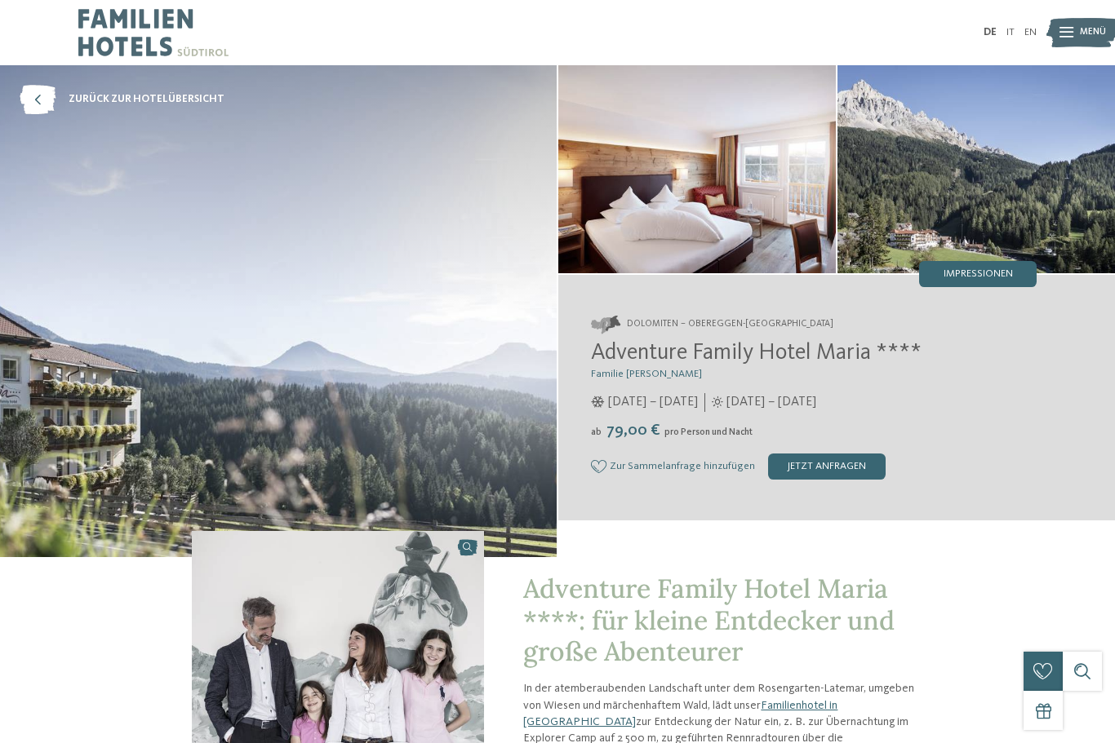
click at [805, 480] on div "jetzt anfragen" at bounding box center [827, 467] width 118 height 26
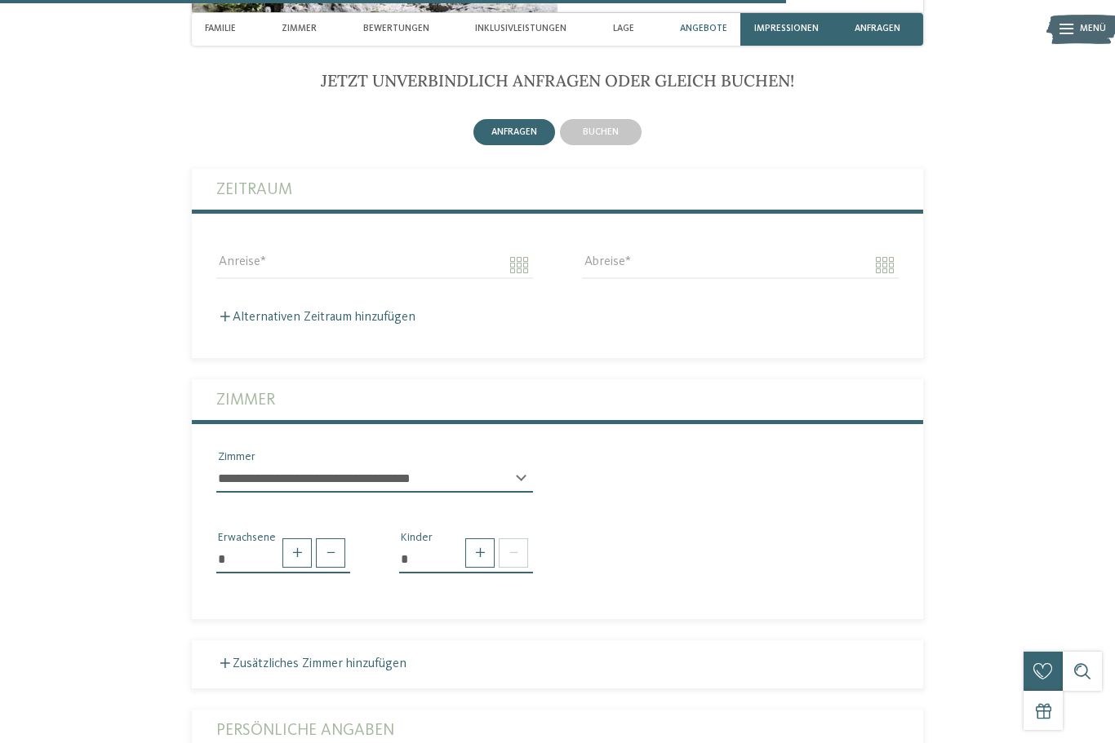
scroll to position [3071, 0]
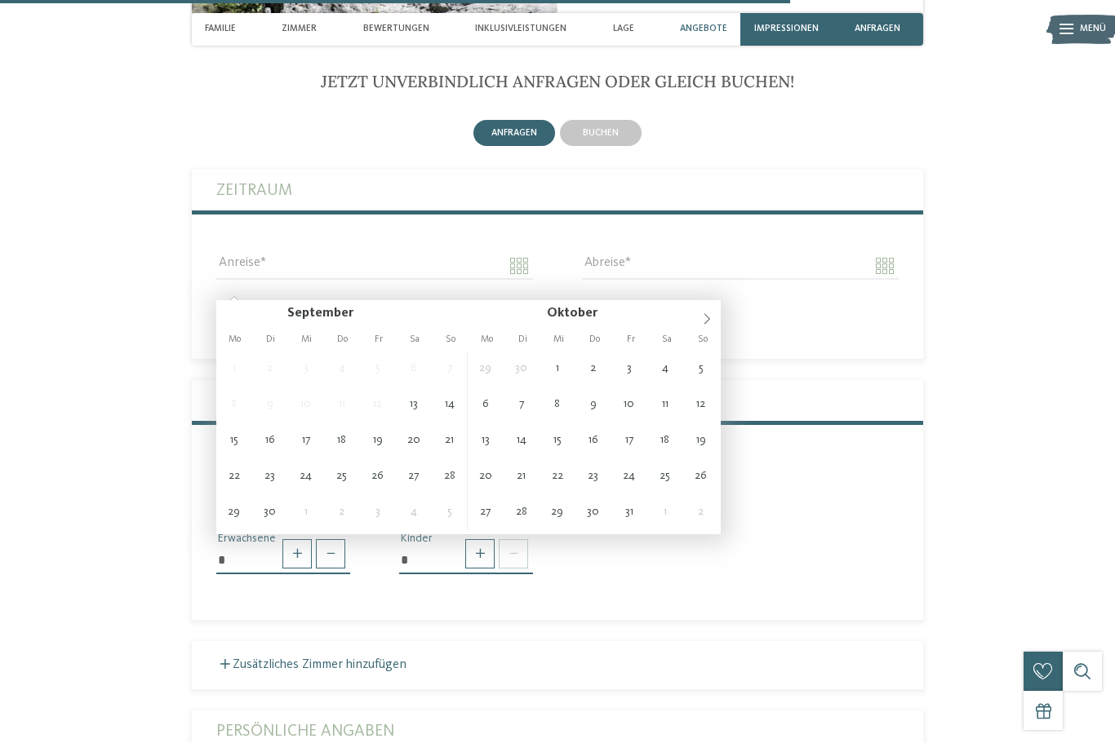
click at [714, 322] on span at bounding box center [707, 314] width 28 height 28
click at [705, 320] on icon at bounding box center [706, 318] width 11 height 11
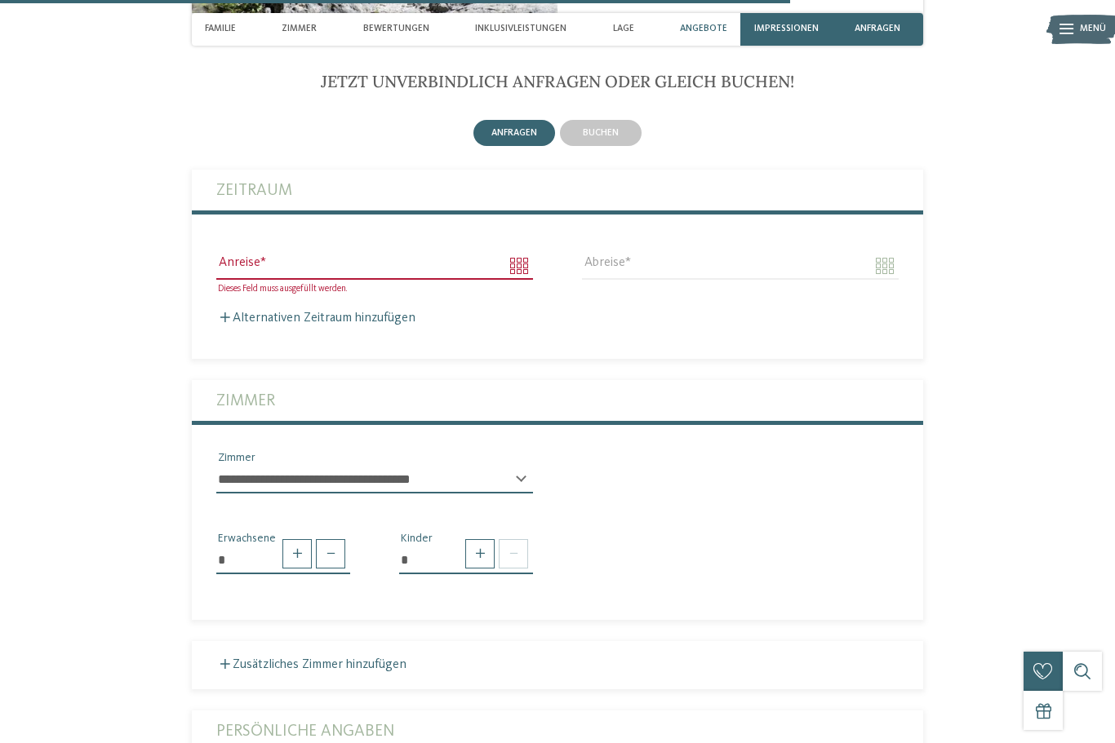
click at [738, 317] on div "Alternativen Zeitraum hinzufügen Anreise Abreise" at bounding box center [557, 311] width 731 height 32
click at [520, 279] on input "Anreise" at bounding box center [374, 266] width 317 height 28
